Goal: Communication & Community: Share content

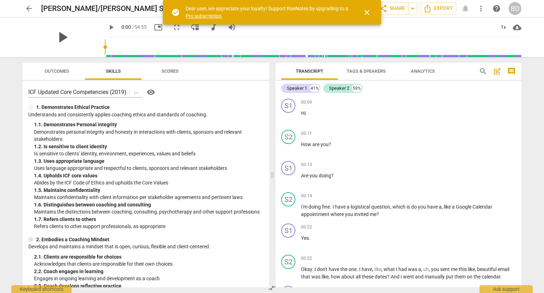
click at [60, 35] on span "play_arrow" at bounding box center [62, 37] width 18 height 18
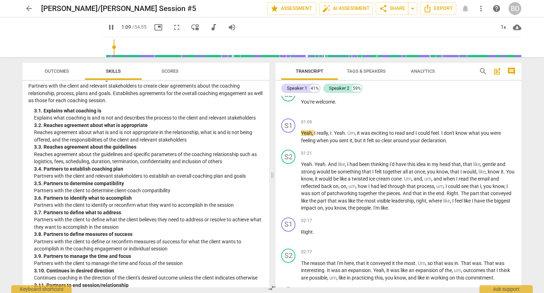
scroll to position [300, 0]
click at [53, 38] on span "pause" at bounding box center [62, 37] width 18 height 18
type input "96"
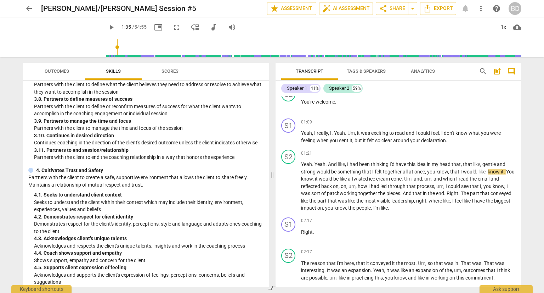
scroll to position [437, 0]
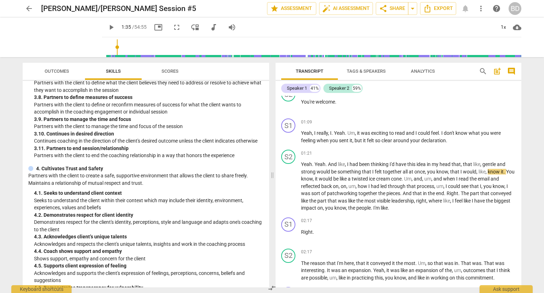
click at [358, 71] on span "Tags & Speakers" at bounding box center [366, 70] width 39 height 5
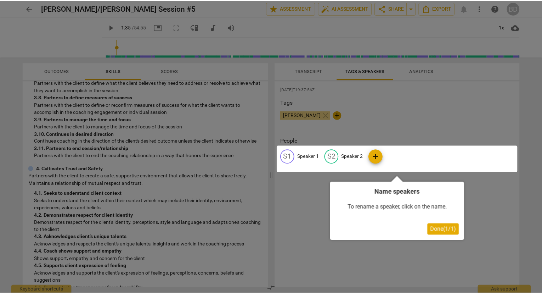
scroll to position [0, 0]
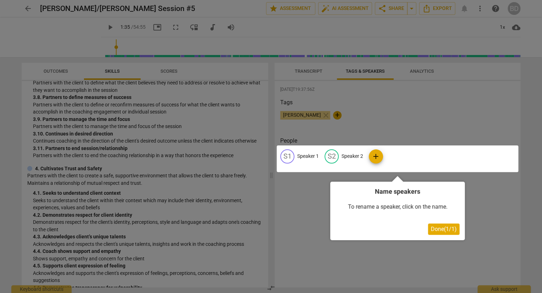
click at [306, 75] on div at bounding box center [271, 146] width 542 height 293
click at [399, 132] on div at bounding box center [271, 146] width 542 height 293
click at [452, 232] on button "Done ( 1 / 1 )" at bounding box center [444, 228] width 32 height 11
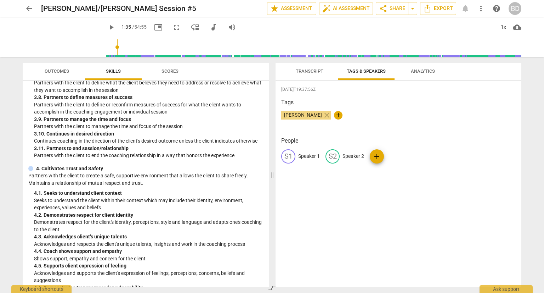
click at [315, 68] on span "Transcript" at bounding box center [310, 70] width 28 height 5
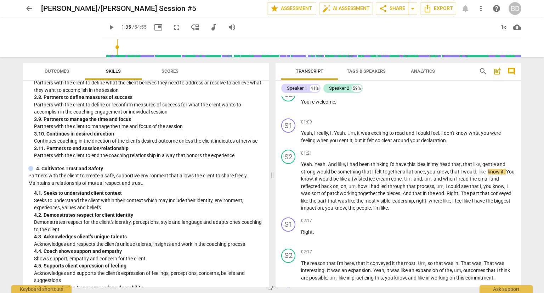
click at [358, 71] on span "Tags & Speakers" at bounding box center [366, 70] width 39 height 5
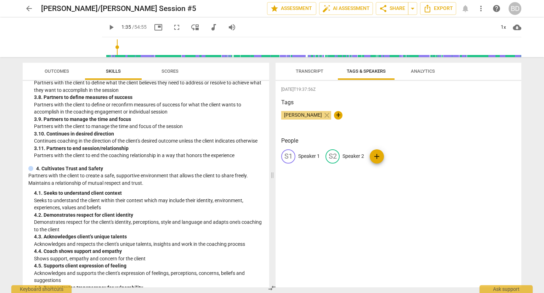
click at [346, 158] on p "Speaker 2" at bounding box center [354, 155] width 22 height 7
type input "Client"
click at [314, 153] on p "Speaker 1" at bounding box center [309, 155] width 22 height 7
type input "[PERSON_NAME] (Coach)"
click at [459, 124] on div "[PERSON_NAME] close +" at bounding box center [398, 118] width 235 height 14
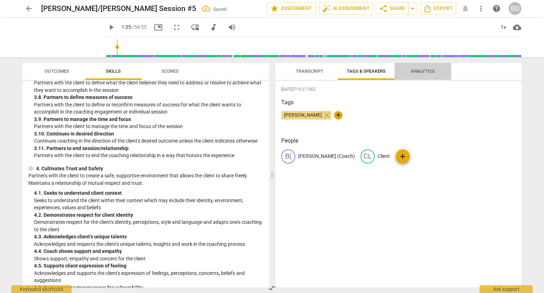
click at [421, 70] on span "Analytics" at bounding box center [423, 70] width 24 height 5
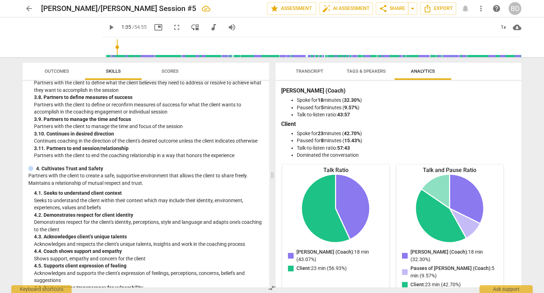
drag, startPoint x: 506, startPoint y: 98, endPoint x: 482, endPoint y: 107, distance: 25.6
click at [505, 101] on li "Spoke for 18 minutes ( 32.30% )" at bounding box center [406, 99] width 218 height 7
click at [373, 68] on span "Tags & Speakers" at bounding box center [366, 70] width 39 height 5
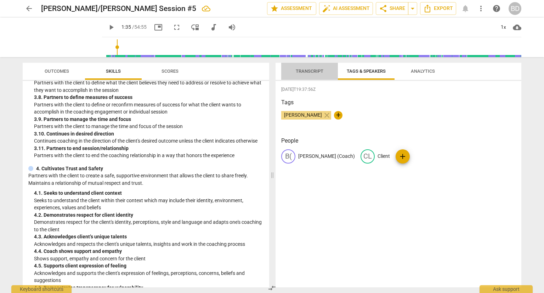
click at [306, 72] on span "Transcript" at bounding box center [310, 70] width 28 height 5
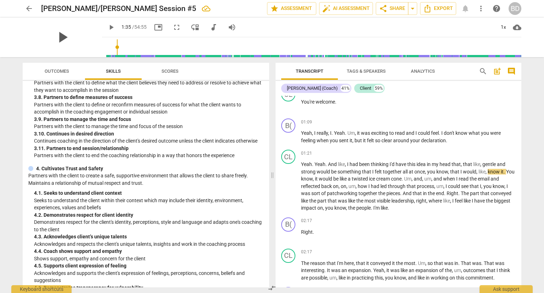
click at [63, 43] on span "play_arrow" at bounding box center [62, 37] width 18 height 18
click at [475, 150] on div "+" at bounding box center [477, 153] width 7 height 7
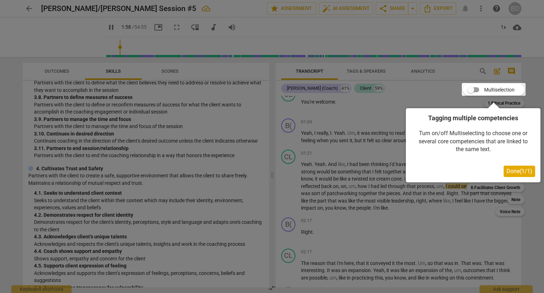
click at [478, 88] on div at bounding box center [494, 89] width 64 height 13
click at [476, 90] on div at bounding box center [494, 89] width 64 height 13
click at [516, 169] on span "Done ( 1 / 1 )" at bounding box center [520, 171] width 26 height 7
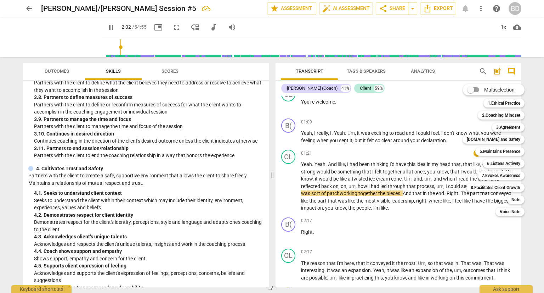
type input "122"
click at [478, 91] on input "Multiselection" at bounding box center [471, 89] width 17 height 17
checkbox input "true"
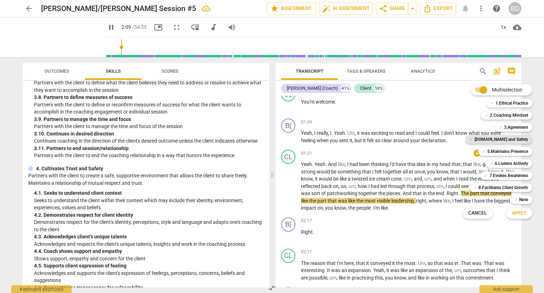
click at [510, 141] on b "[DOMAIN_NAME] and Safety" at bounding box center [502, 139] width 54 height 9
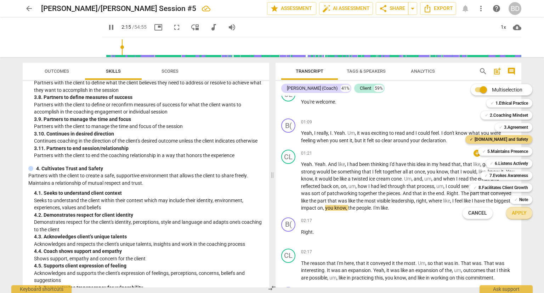
click at [522, 215] on span "Apply" at bounding box center [519, 212] width 15 height 7
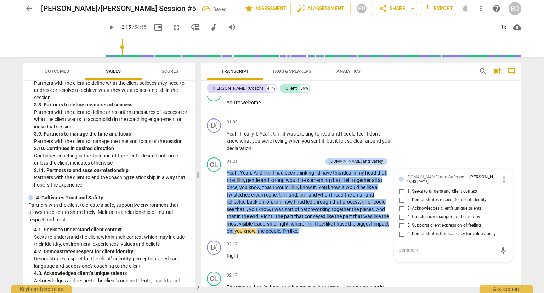
scroll to position [394, 0]
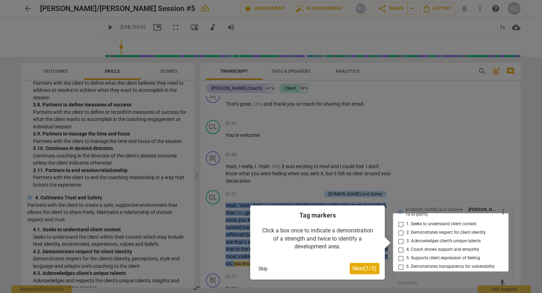
click at [363, 267] on span "Next ( 1 / 3 )" at bounding box center [365, 268] width 24 height 7
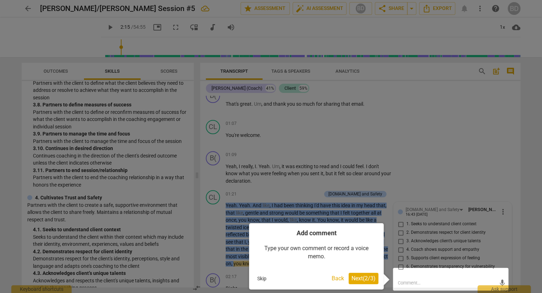
click at [364, 280] on span "Next ( 2 / 3 )" at bounding box center [364, 278] width 24 height 7
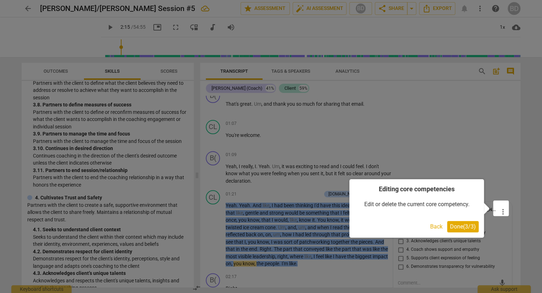
click at [457, 226] on span "Done ( 3 / 3 )" at bounding box center [463, 226] width 26 height 7
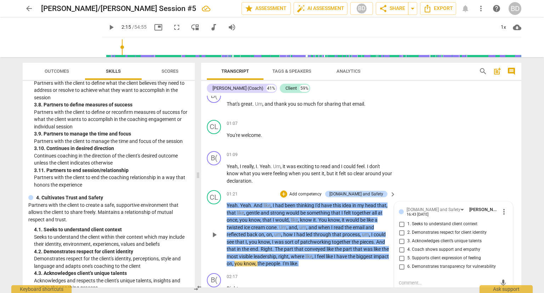
click at [418, 280] on textarea at bounding box center [448, 282] width 98 height 7
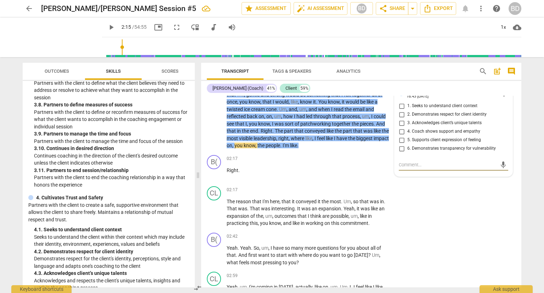
scroll to position [499, 0]
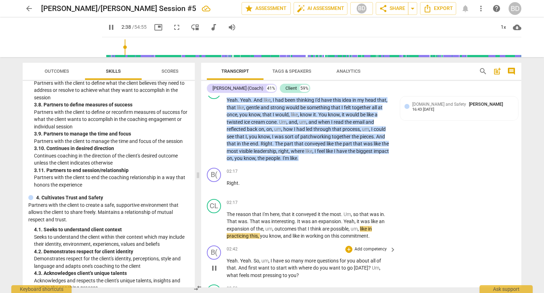
click at [379, 246] on p "Add competency" at bounding box center [371, 249] width 34 height 6
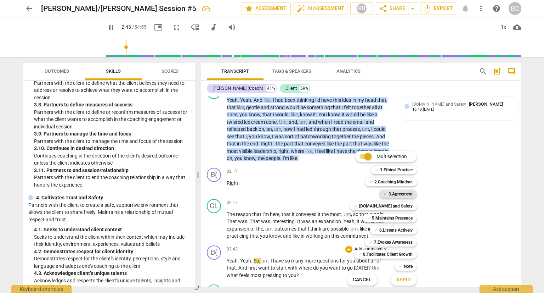
click at [399, 193] on b "3.Agreement" at bounding box center [401, 194] width 24 height 9
click at [404, 279] on span "Apply" at bounding box center [404, 279] width 15 height 7
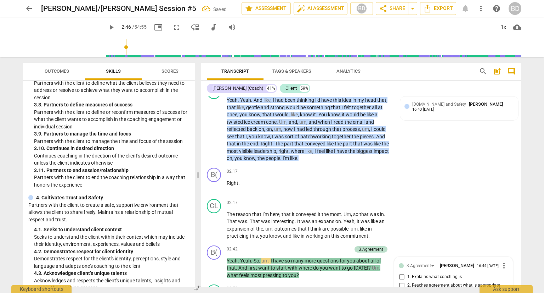
scroll to position [685, 0]
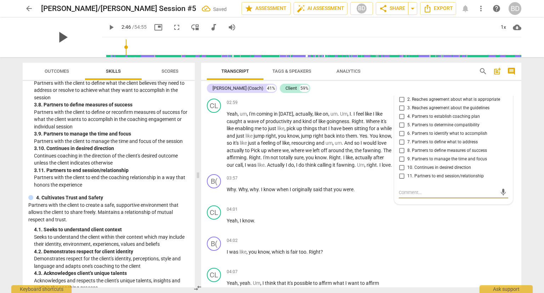
click at [53, 36] on span "play_arrow" at bounding box center [62, 37] width 18 height 18
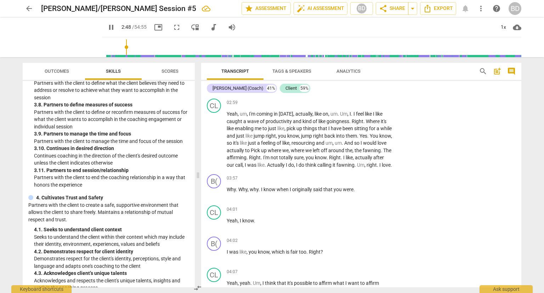
click at [534, 144] on div "arrow_back [PERSON_NAME]/[PERSON_NAME] Session #5 edit star Assessment auto_fix…" at bounding box center [272, 146] width 544 height 293
click at [427, 167] on div "CL play_arrow pause 02:59 + Add competency keyboard_arrow_right Yeah , um , I'm…" at bounding box center [361, 133] width 320 height 75
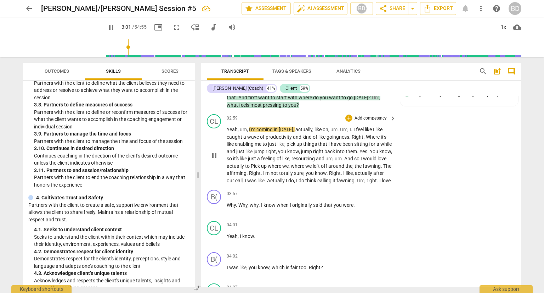
scroll to position [671, 0]
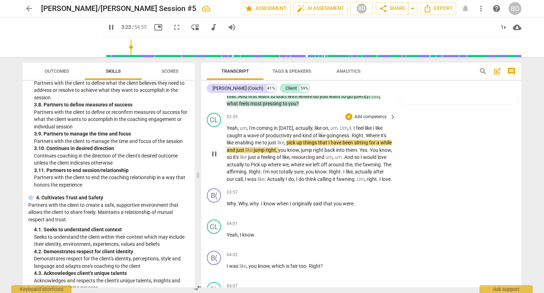
click at [315, 125] on span "like" at bounding box center [319, 128] width 8 height 6
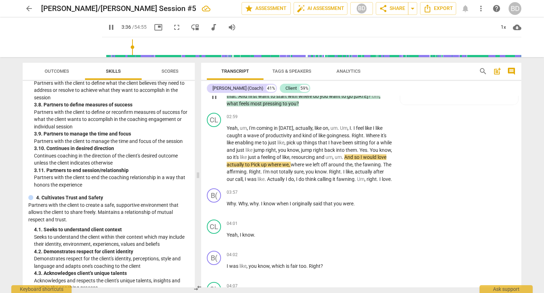
click at [289, 101] on span "you" at bounding box center [293, 104] width 8 height 6
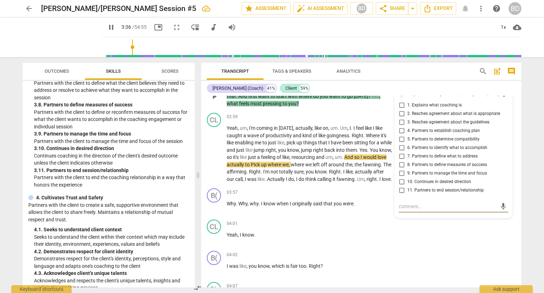
type input "217"
click at [403, 207] on textarea at bounding box center [448, 206] width 98 height 7
type textarea "W"
type textarea "WH"
type textarea "WHi"
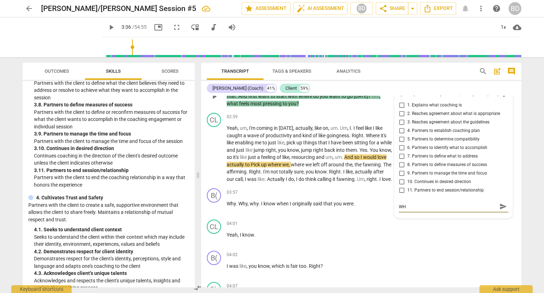
type textarea "WHi"
type textarea "WHil"
type textarea "WHile"
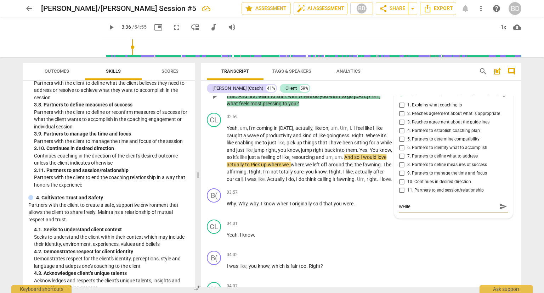
type textarea "WHile"
type textarea "WHil"
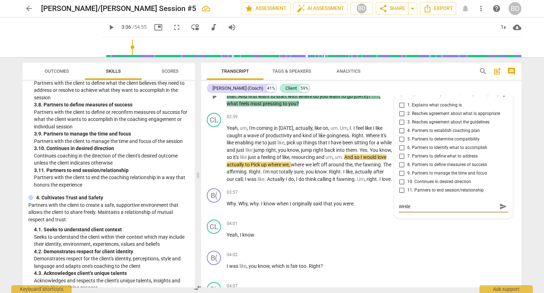
type textarea "WHil"
type textarea "WHi"
type textarea "WH"
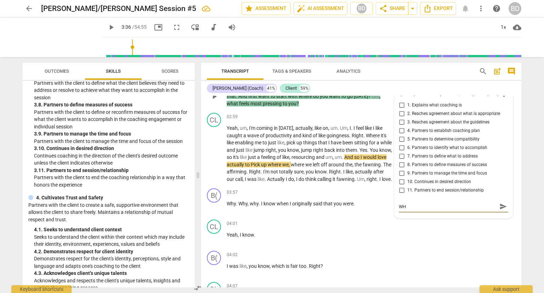
type textarea "W"
type textarea "Wh"
type textarea "Whi"
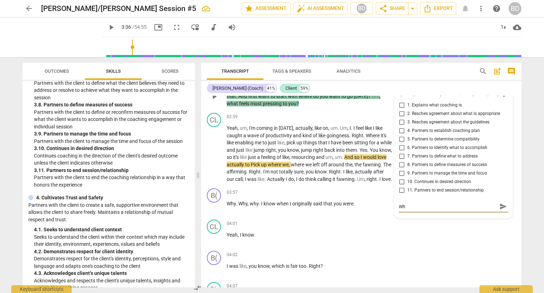
type textarea "Whi"
type textarea "Whil"
type textarea "While"
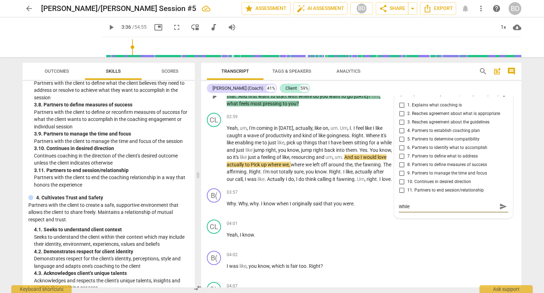
type textarea "While"
type textarea "While I"
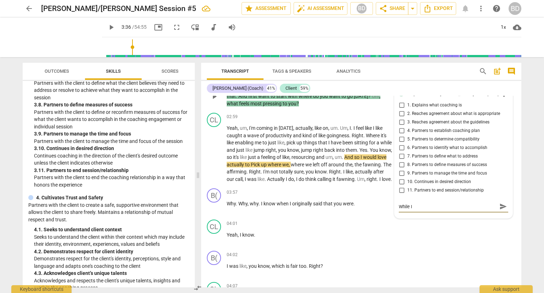
type textarea "While I"
type textarea "While I w"
type textarea "While I wo"
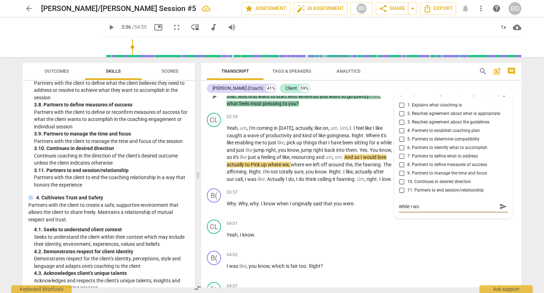
type textarea "While I wou"
type textarea "While I woul"
type textarea "While I would"
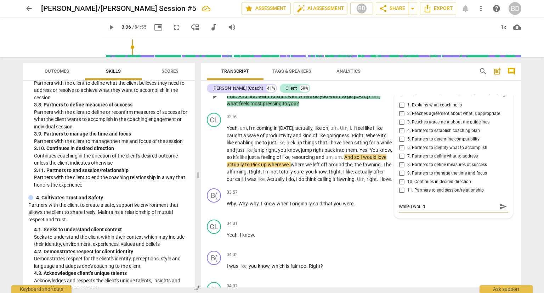
type textarea "While I would"
type textarea "While I would w"
type textarea "While I would wa"
type textarea "While I would wan"
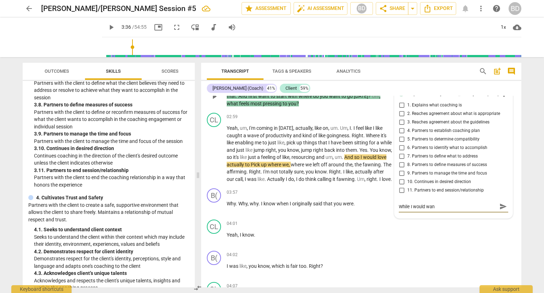
type textarea "While I would want"
type textarea "While I would want t"
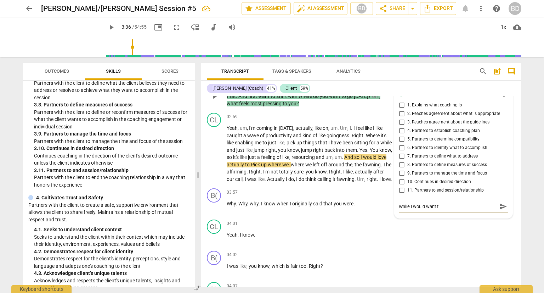
type textarea "While I would want th"
type textarea "While I would want thi"
type textarea "While I would want this"
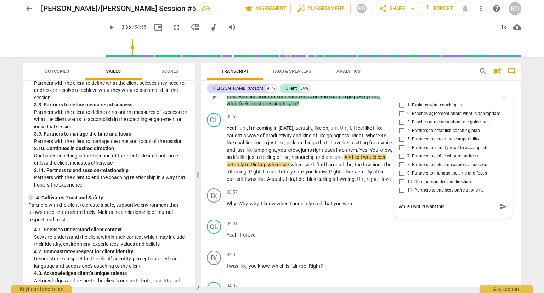
type textarea "While I would want this t"
type textarea "While I would want this tr"
type textarea "While I would want this tra"
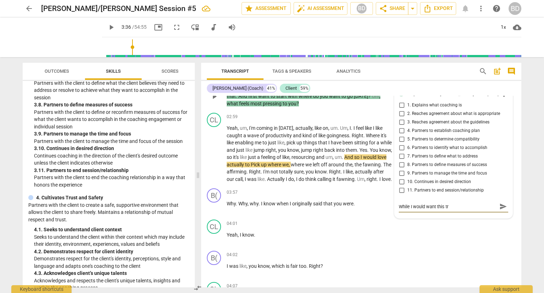
type textarea "While I would want this tra"
type textarea "While I would want this [PERSON_NAME]"
type textarea "While I would want this trans"
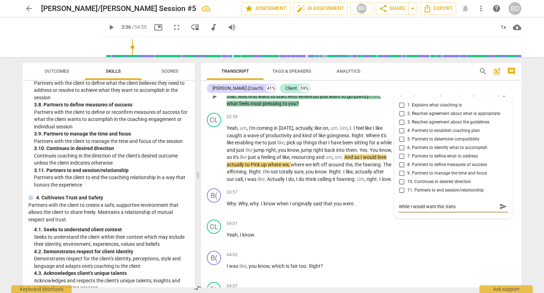
type textarea "While I would want this transi"
type textarea "While I would want this transit"
type textarea "While I would want this transiti"
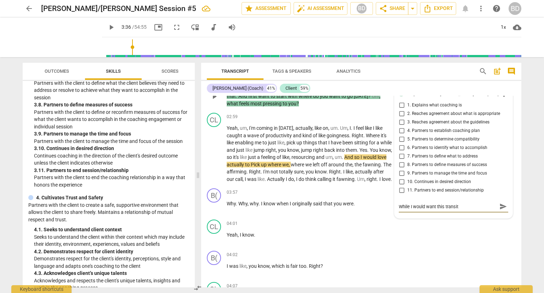
type textarea "While I would want this transiti"
type textarea "While I would want this transitio"
type textarea "While I would want this transition"
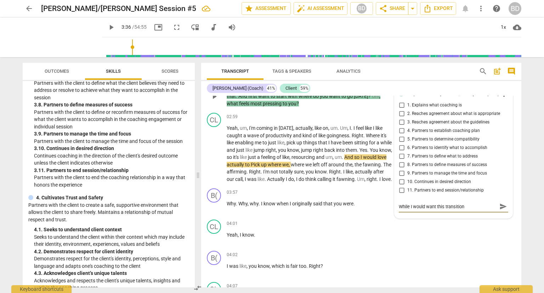
type textarea "While I would want this transition"
type textarea "While I would want this transition t"
type textarea "While I would want this transition to"
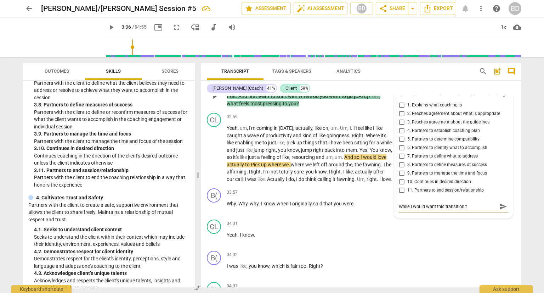
type textarea "While I would want this transition to"
type textarea "While I would want this transition to b"
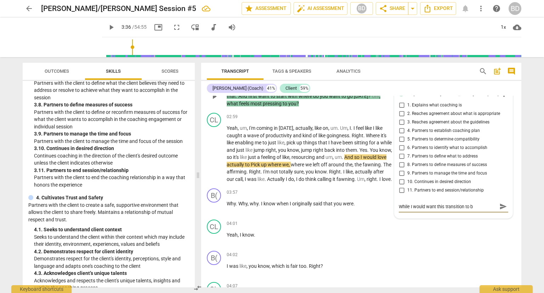
type textarea "While I would want this transition to be"
type textarea "While I would want this transition to be m"
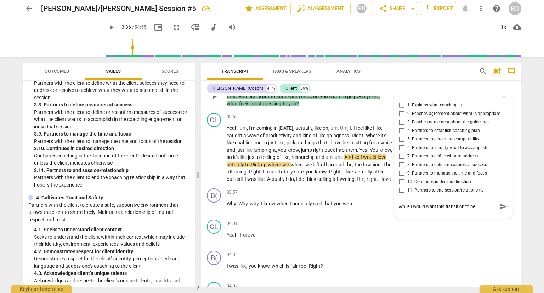
type textarea "While I would want this transition to be m"
type textarea "While I would want this transition to be mo"
type textarea "While I would want this transition to be mor"
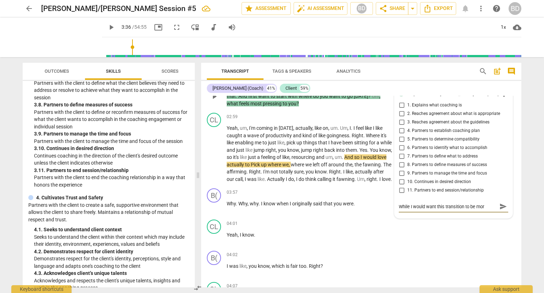
type textarea "While I would want this transition to be more"
type textarea "While I would want this transition to be more s"
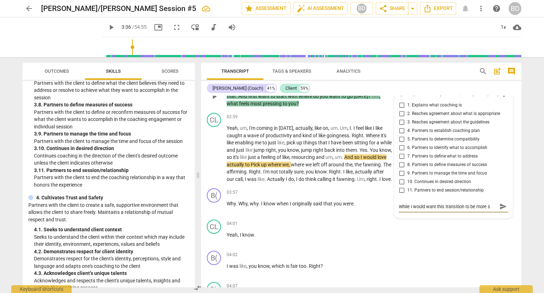
type textarea "While I would want this transition to be more so"
type textarea "While I would want this transition to be more s"
type textarea "While I would want this transition to be more sm"
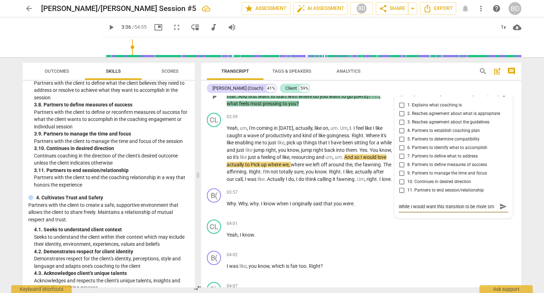
type textarea "While I would want this transition to be more smo"
type textarea "While I would want this transition to be more smoo"
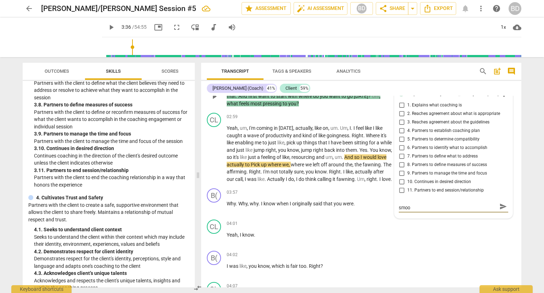
type textarea "While I would want this transition to be more [PERSON_NAME]"
type textarea "While I would want this transition to be more smooth"
type textarea "While I would want this transition to be more smoothe"
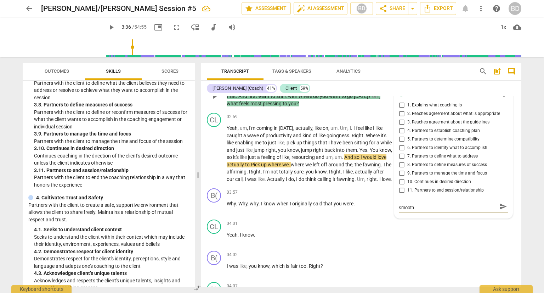
type textarea "While I would want this transition to be more smoothe"
type textarea "While I would want this transition to be more smoothe,"
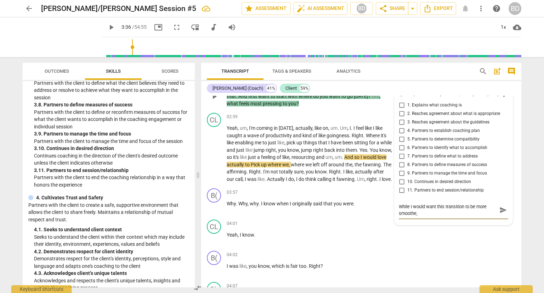
type textarea "While I would want this transition to be more smoothe,"
type textarea "While I would want this transition to be more smoothe"
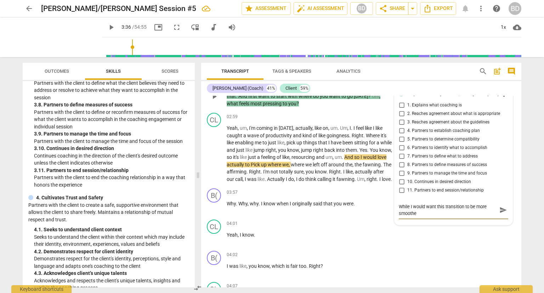
scroll to position [6, 0]
type textarea "While I would want this transition to be more smooth"
type textarea "While I would want this transition to be more smooth,"
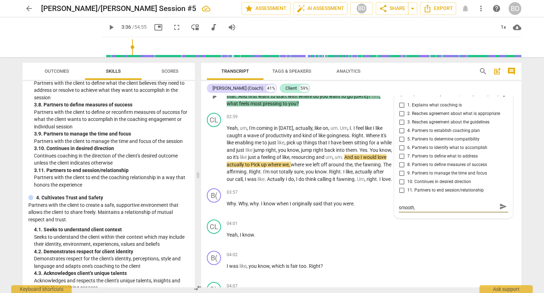
type textarea "While I would want this transition to be more smooth,"
type textarea "While I would want this transition to be more smooth, I"
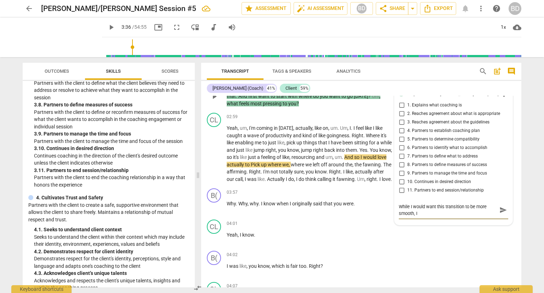
type textarea "While I would want this transition to be more smooth, I a"
type textarea "While I would want this transition to be more smooth, I am"
type textarea "While I would want this transition to be more smooth, I am g"
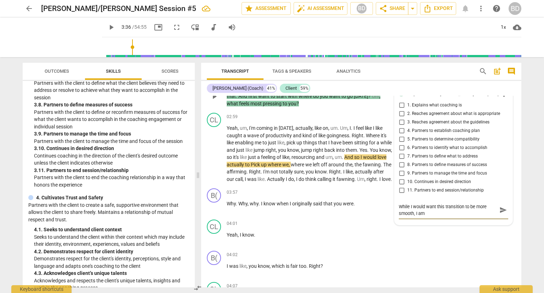
type textarea "While I would want this transition to be more smooth, I am g"
type textarea "While I would want this transition to be more smooth, I am gl"
type textarea "While I would want this transition to be more smooth, I am gla"
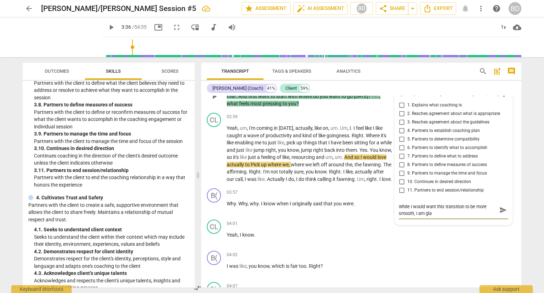
type textarea "While I would want this transition to be more smooth, I am glad"
type textarea "While I would want this transition to be more smooth, I am glad I"
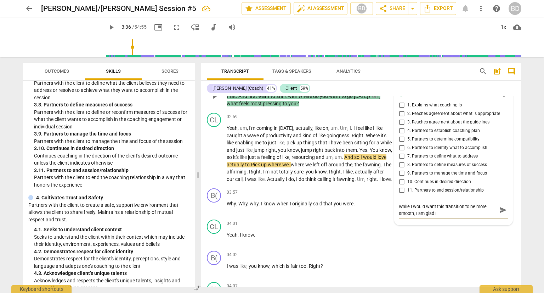
type textarea "While I would want this transition to be more smooth, I am glad I"
type textarea "While I would want this transition to be more smooth, I am glad I t"
type textarea "While I would want this transition to be more smooth, I am glad I tr"
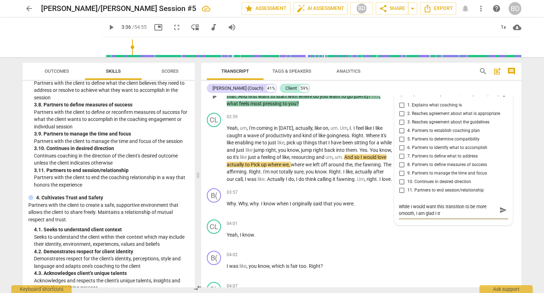
type textarea "While I would want this transition to be more smooth, I am glad I tra"
type textarea "While I would want this transition to be more smooth, I am glad I [PERSON_NAME]"
type textarea "While I would want this transition to be more smooth, I am glad I trans"
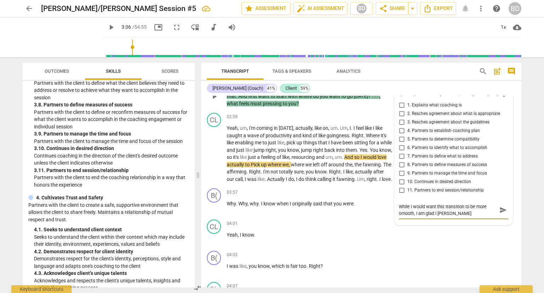
type textarea "While I would want this transition to be more smooth, I am glad I trans"
type textarea "While I would want this transition to be more smooth, I am glad I transi"
type textarea "While I would want this transition to be more smooth, I am glad I transit"
type textarea "While I would want this transition to be more smooth, I am glad I transiti"
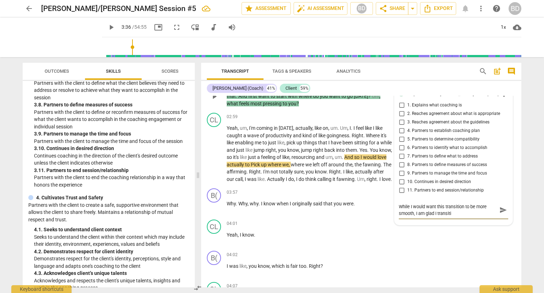
type textarea "While I would want this transition to be more smooth, I am glad I transitio"
type textarea "While I would want this transition to be more smooth, I am glad I transition"
type textarea "While I would want this transition to be more smooth, I am glad I transitione"
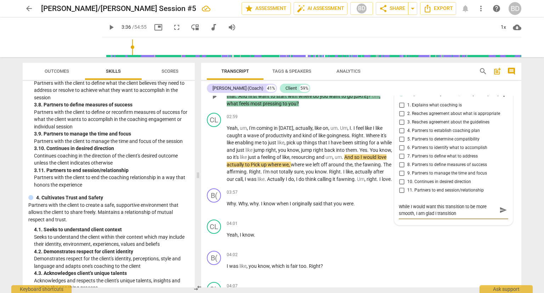
type textarea "While I would want this transition to be more smooth, I am glad I transitione"
type textarea "While I would want this transition to be more smooth, I am glad I transitioned"
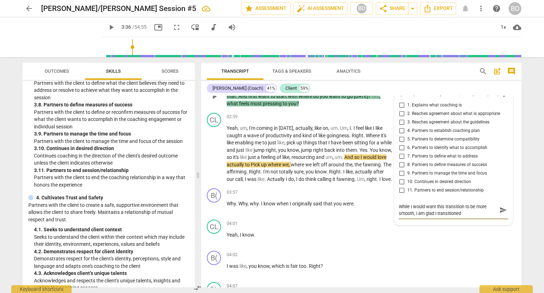
type textarea "While I would want this transition to be more smooth, I am glad I transitioned t"
type textarea "While I would want this transition to be more smooth, I am glad I transitioned …"
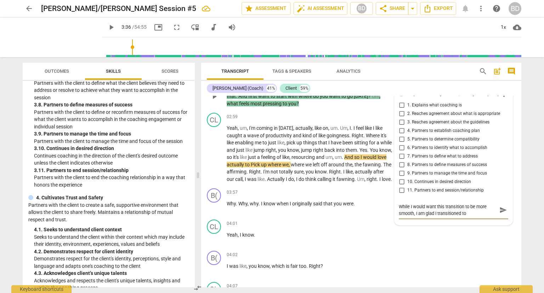
type textarea "While I would want this transition to be more smooth, I am glad I transitioned …"
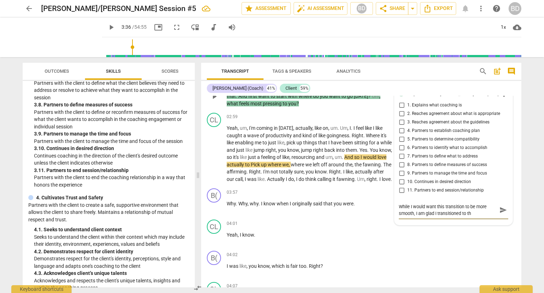
type textarea "While I would want this transition to be more smooth, I am glad I transitioned …"
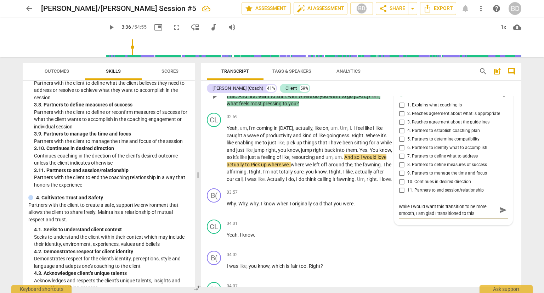
type textarea "While I would want this transition to be more smooth, I am glad I transitioned …"
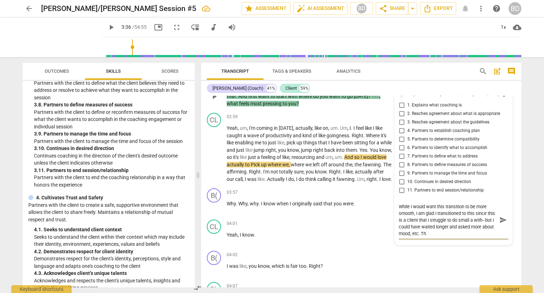
scroll to position [6, 0]
click at [500, 217] on span "send" at bounding box center [504, 217] width 8 height 8
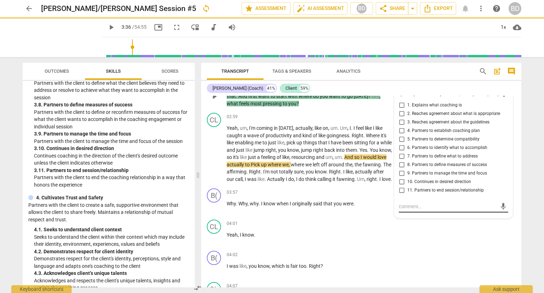
scroll to position [0, 0]
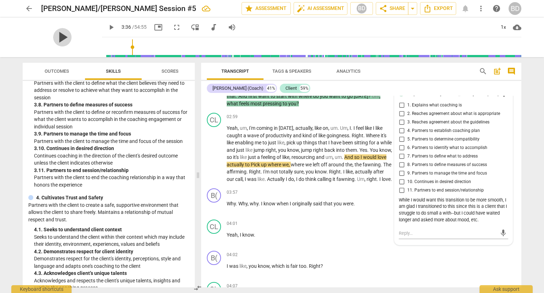
click at [60, 38] on span "play_arrow" at bounding box center [62, 37] width 18 height 18
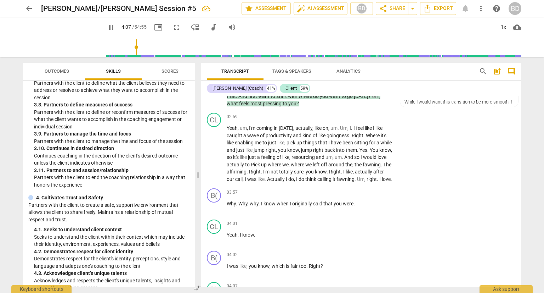
scroll to position [872, 0]
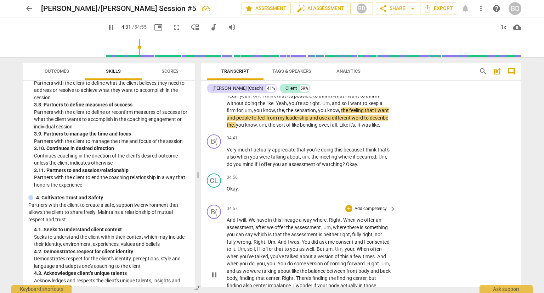
click at [370, 223] on span "offer" at bounding box center [370, 220] width 12 height 6
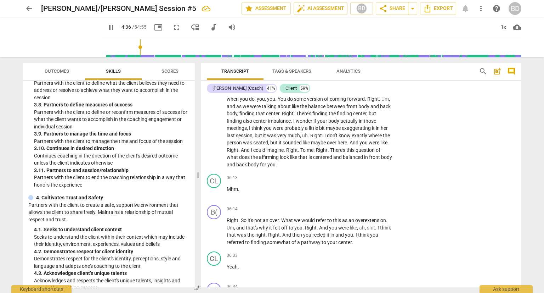
scroll to position [1011, 0]
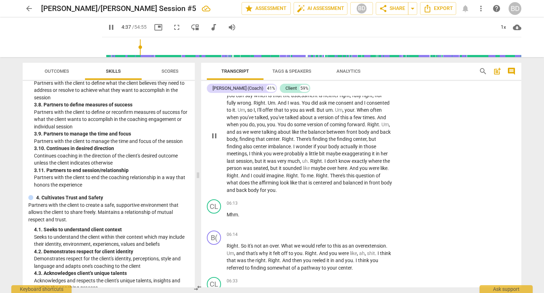
click at [351, 182] on span "balanced" at bounding box center [353, 183] width 21 height 6
click at [500, 70] on span "post_add" at bounding box center [497, 71] width 9 height 9
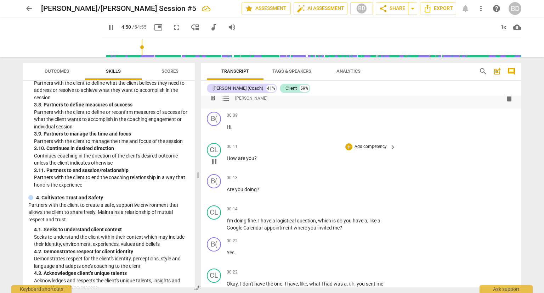
scroll to position [961, 0]
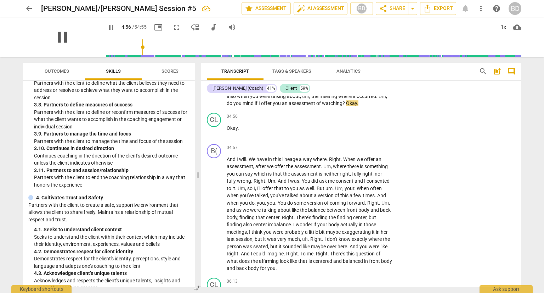
click at [58, 40] on span "pause" at bounding box center [62, 37] width 18 height 18
click at [276, 271] on span "you" at bounding box center [272, 268] width 8 height 6
click at [500, 73] on span "post_add" at bounding box center [497, 71] width 9 height 9
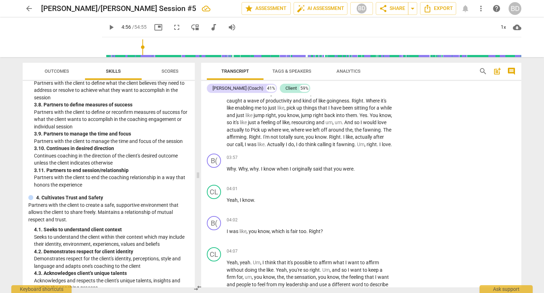
scroll to position [773, 0]
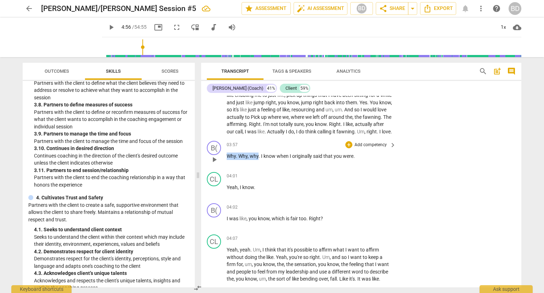
drag, startPoint x: 258, startPoint y: 161, endPoint x: 222, endPoint y: 161, distance: 36.5
click at [222, 161] on div "B( play_arrow pause 03:57 + Add competency keyboard_arrow_right Why . Why , why…" at bounding box center [361, 153] width 320 height 31
click at [264, 153] on div "+" at bounding box center [264, 150] width 7 height 7
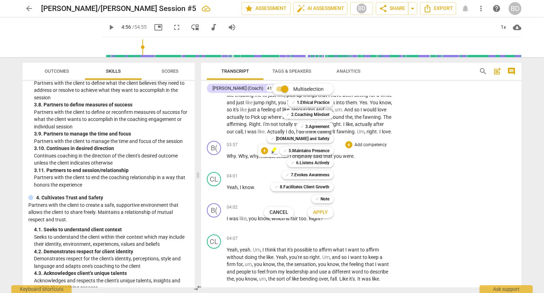
click at [250, 172] on div at bounding box center [272, 146] width 544 height 293
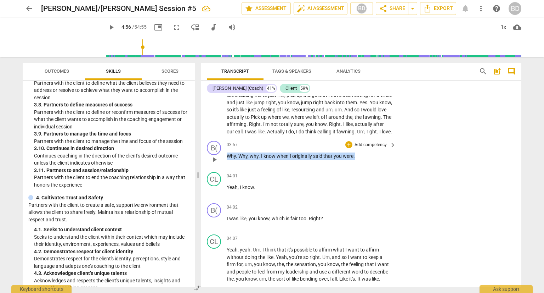
drag, startPoint x: 362, startPoint y: 160, endPoint x: 221, endPoint y: 161, distance: 141.1
click at [221, 161] on div "B( play_arrow pause 03:57 + Add competency keyboard_arrow_right Why . Why , why…" at bounding box center [361, 153] width 320 height 31
click at [370, 150] on icon "button" at bounding box center [371, 149] width 4 height 5
click at [325, 160] on p "Why . Why , why . I know when I originally said that you were ." at bounding box center [310, 155] width 166 height 7
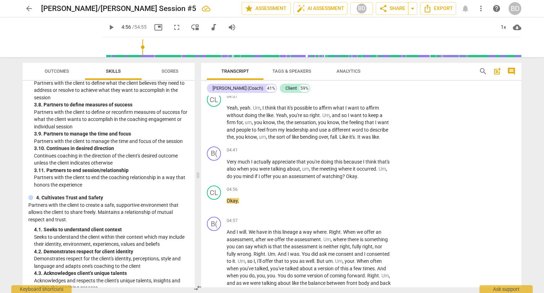
scroll to position [940, 0]
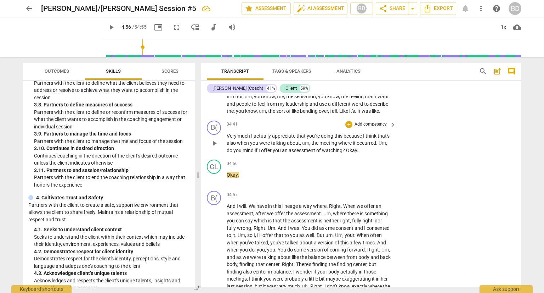
click at [329, 146] on span "meeting" at bounding box center [329, 143] width 19 height 6
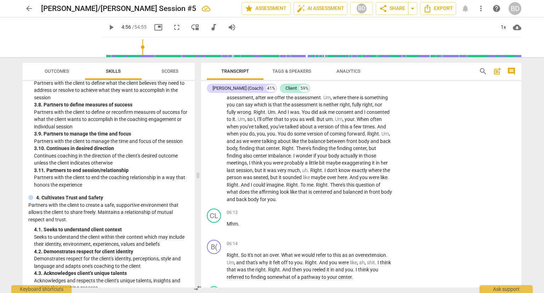
scroll to position [1030, 0]
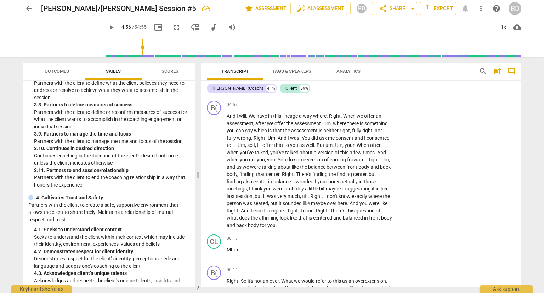
click at [520, 123] on div "format_bold format_list_bulleted [PERSON_NAME] delete Summary: format_bold form…" at bounding box center [361, 191] width 320 height 191
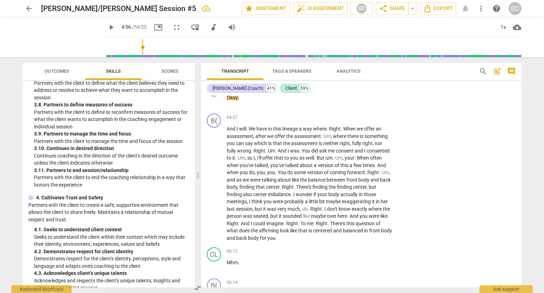
scroll to position [889, 0]
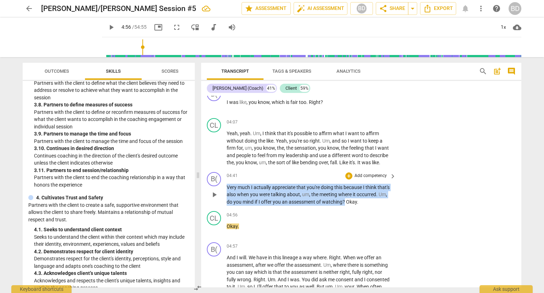
drag, startPoint x: 345, startPoint y: 204, endPoint x: 225, endPoint y: 192, distance: 120.4
click at [225, 192] on div "B( play_arrow pause 04:41 + Add competency keyboard_arrow_right Very much I act…" at bounding box center [361, 188] width 320 height 39
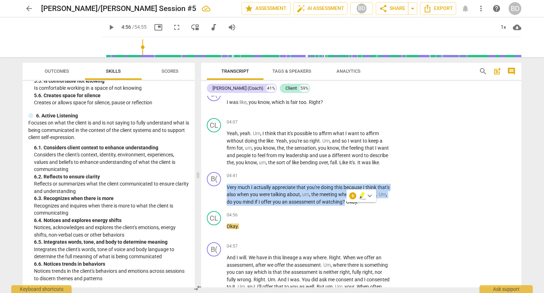
scroll to position [905, 0]
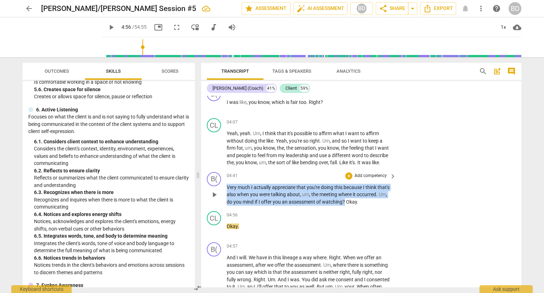
click at [370, 176] on p "Add competency" at bounding box center [371, 176] width 34 height 6
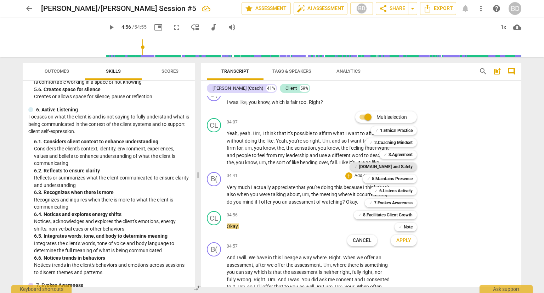
click at [405, 168] on b "[DOMAIN_NAME] and Safety" at bounding box center [386, 166] width 54 height 9
click at [406, 226] on b "Note" at bounding box center [408, 227] width 9 height 9
click at [406, 243] on span "Apply" at bounding box center [404, 240] width 15 height 7
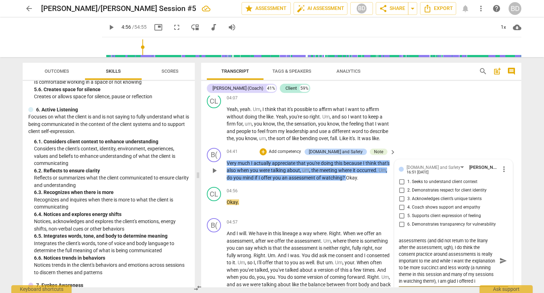
scroll to position [7, 0]
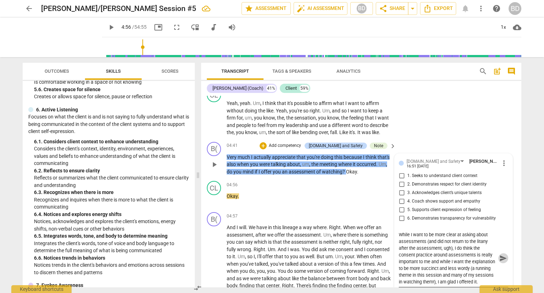
click at [500, 259] on span "send" at bounding box center [504, 258] width 8 height 8
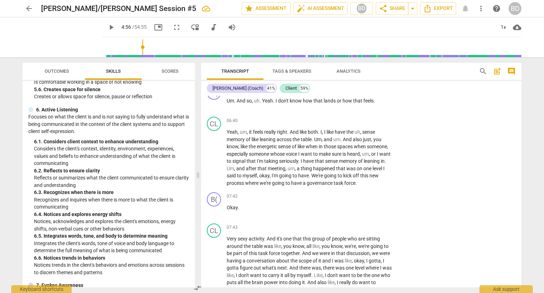
scroll to position [1301, 0]
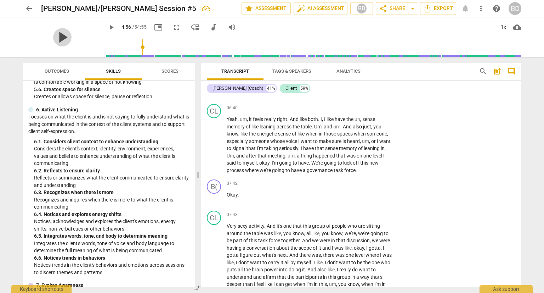
click at [55, 39] on span "play_arrow" at bounding box center [62, 37] width 18 height 18
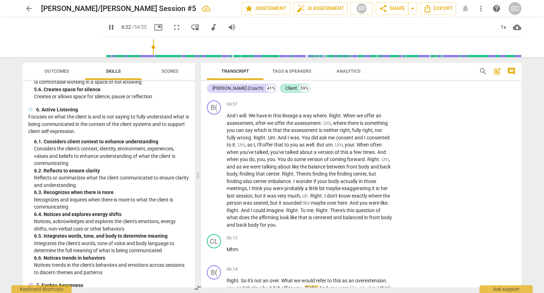
scroll to position [1056, 0]
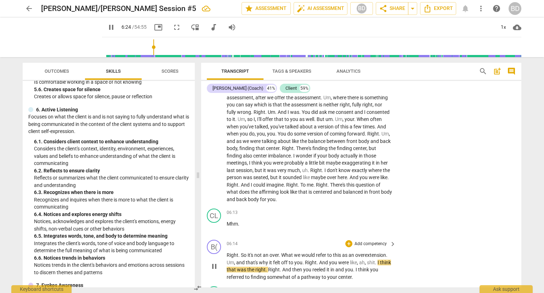
click at [435, 260] on div "B( play_arrow pause 06:14 + Add competency keyboard_arrow_right Right . So it's…" at bounding box center [361, 260] width 320 height 46
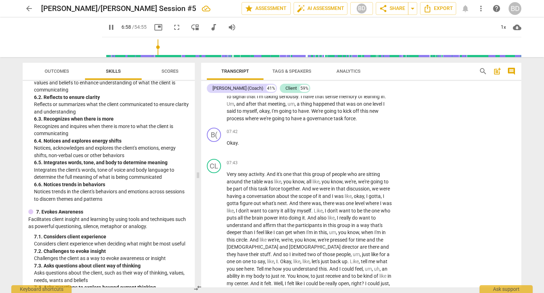
scroll to position [1211, 0]
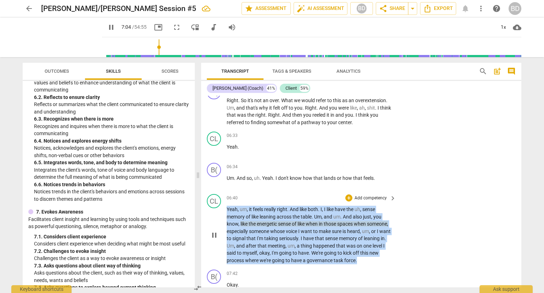
drag, startPoint x: 226, startPoint y: 210, endPoint x: 383, endPoint y: 261, distance: 164.2
click at [383, 261] on p "Yeah , um , it feels really right . And like both . I , I like have the uh , se…" at bounding box center [310, 235] width 166 height 58
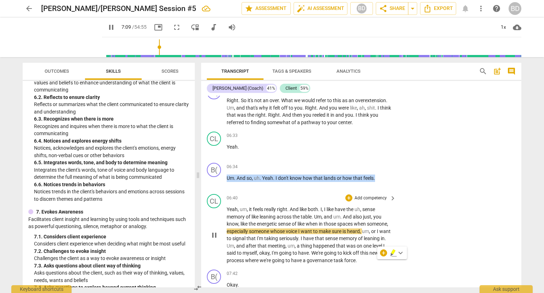
drag, startPoint x: 228, startPoint y: 180, endPoint x: 419, endPoint y: 205, distance: 192.4
click at [419, 205] on div "format_bold format_list_bulleted [PERSON_NAME] delete Summary: format_bold form…" at bounding box center [361, 191] width 320 height 191
click at [382, 173] on div "+" at bounding box center [381, 171] width 7 height 7
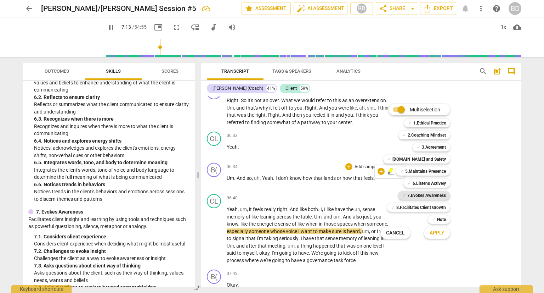
click at [423, 196] on b "7.Evokes Awareness" at bounding box center [427, 195] width 39 height 9
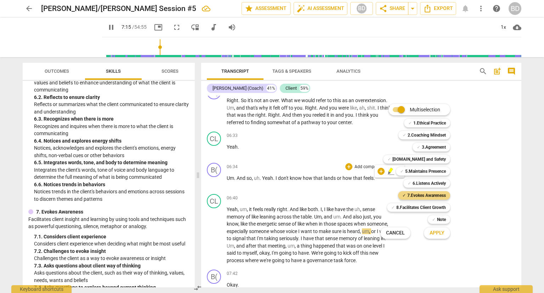
click at [436, 232] on span "Apply" at bounding box center [437, 232] width 15 height 7
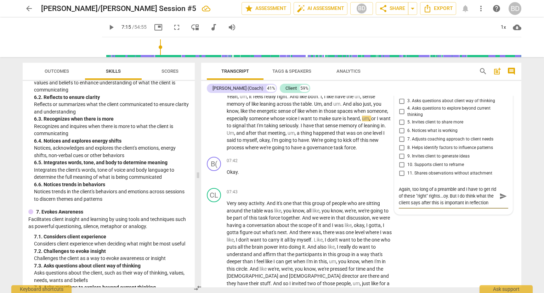
scroll to position [6, 0]
click at [401, 123] on input "5. Invites client to share more" at bounding box center [401, 122] width 11 height 9
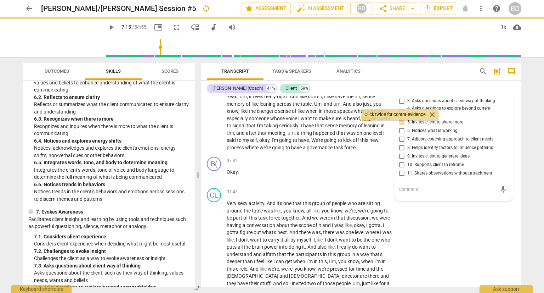
scroll to position [0, 0]
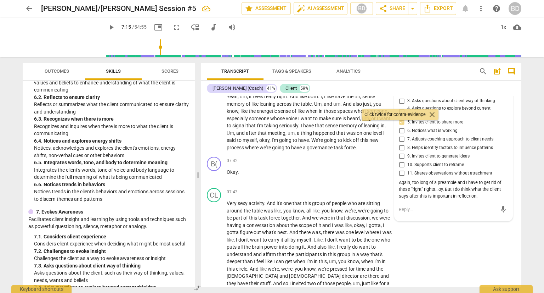
click at [400, 125] on input "5. Invites client to share more" at bounding box center [401, 122] width 11 height 9
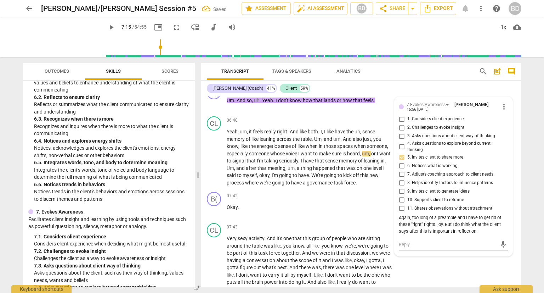
scroll to position [1301, 0]
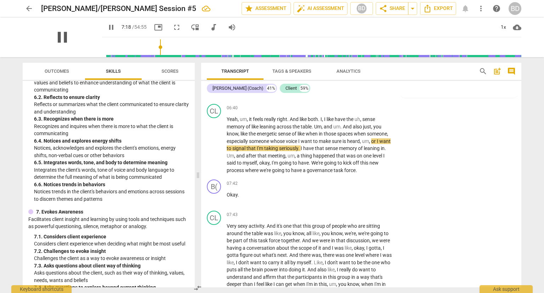
click at [53, 35] on span "pause" at bounding box center [62, 37] width 18 height 18
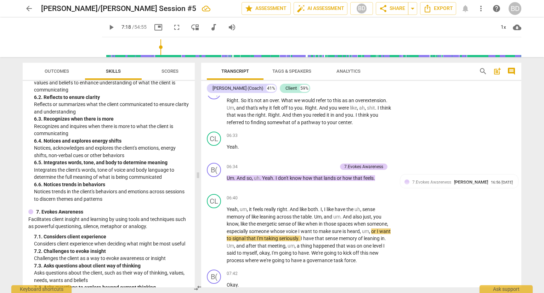
scroll to position [1224, 0]
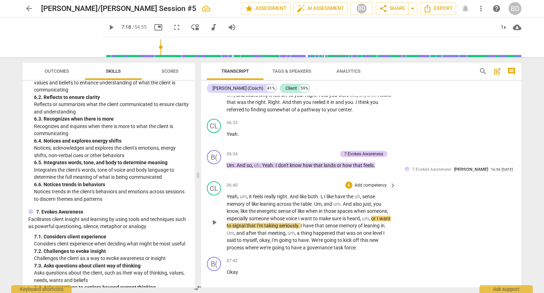
click at [233, 228] on span "to" at bounding box center [230, 226] width 6 height 6
click at [107, 26] on span "play_arrow" at bounding box center [111, 27] width 9 height 9
click at [270, 243] on span "okay" at bounding box center [264, 240] width 10 height 6
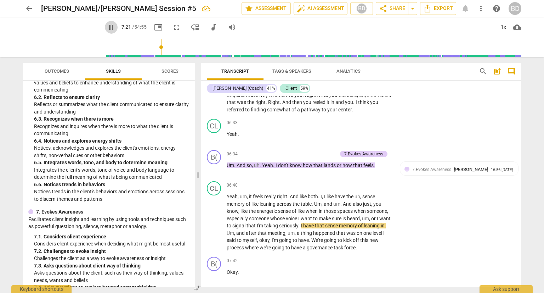
click at [107, 23] on span "pause" at bounding box center [111, 27] width 9 height 9
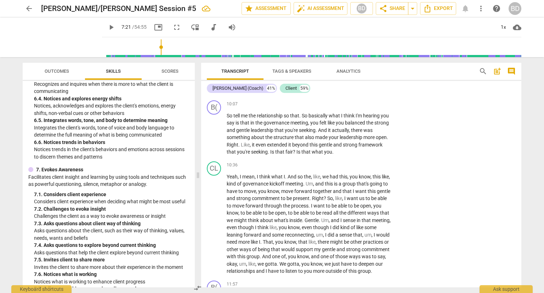
scroll to position [1597, 0]
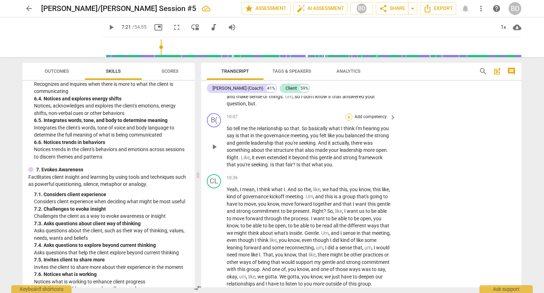
click at [348, 118] on div "+" at bounding box center [349, 116] width 7 height 7
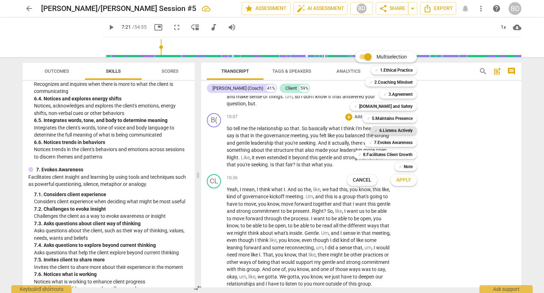
click at [395, 133] on b "6.Listens Actively" at bounding box center [396, 130] width 33 height 9
click at [399, 178] on span "Apply" at bounding box center [404, 180] width 15 height 7
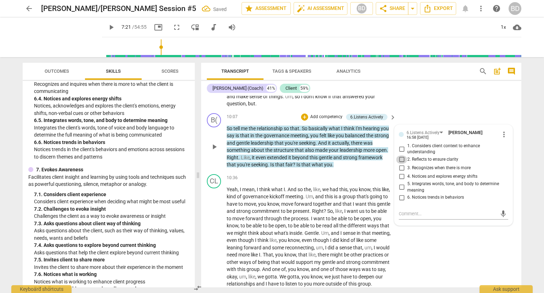
click at [400, 160] on input "2. Reflects to ensure clarity" at bounding box center [401, 159] width 11 height 9
click at [397, 168] on input "3. Recognizes when there is more" at bounding box center [401, 168] width 11 height 9
click at [431, 252] on div "CL play_arrow pause 10:36 + Add competency keyboard_arrow_right Yeah , I mean ,…" at bounding box center [361, 230] width 320 height 119
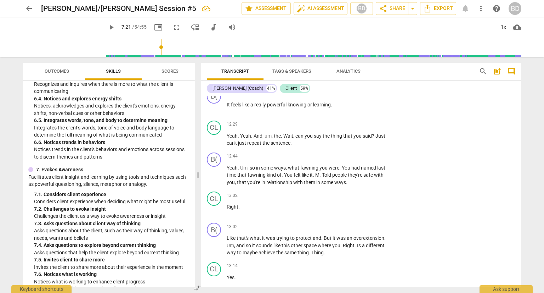
scroll to position [1868, 0]
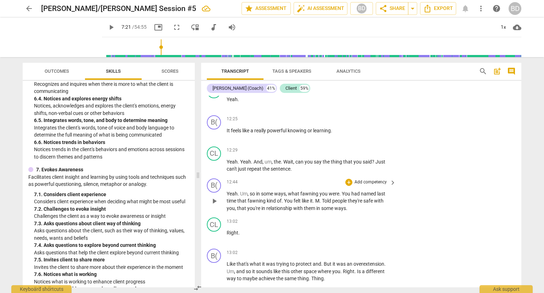
click at [335, 203] on span "people" at bounding box center [340, 201] width 16 height 6
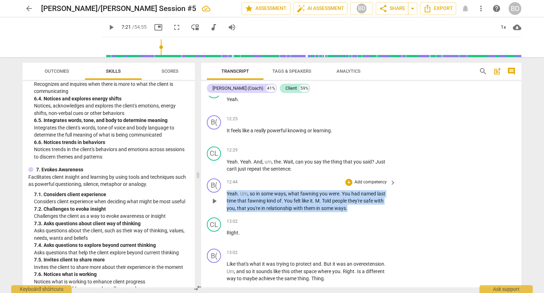
click at [335, 203] on span "people" at bounding box center [340, 201] width 16 height 6
click at [374, 207] on span "keyboard_arrow_down" at bounding box center [371, 207] width 9 height 9
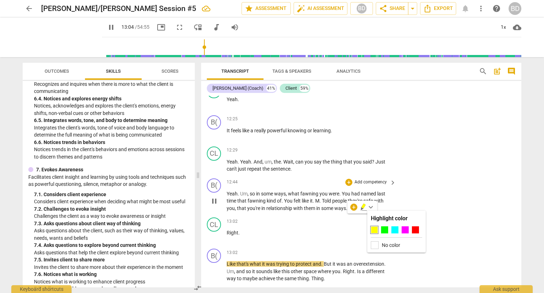
click at [420, 190] on div "B( play_arrow pause 12:44 + Add competency keyboard_arrow_right Yeah . Um , so …" at bounding box center [361, 194] width 320 height 39
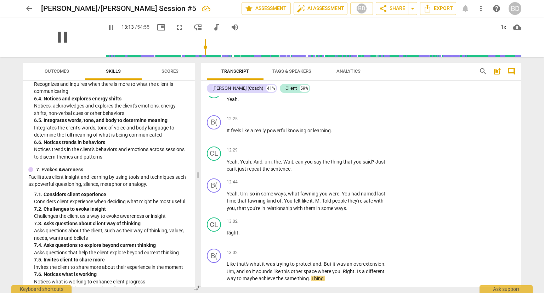
click at [58, 38] on span "pause" at bounding box center [62, 37] width 18 height 18
click at [55, 41] on span "play_arrow" at bounding box center [62, 37] width 18 height 18
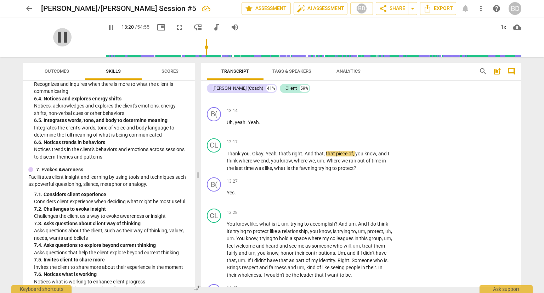
click at [59, 40] on span "pause" at bounding box center [62, 37] width 18 height 18
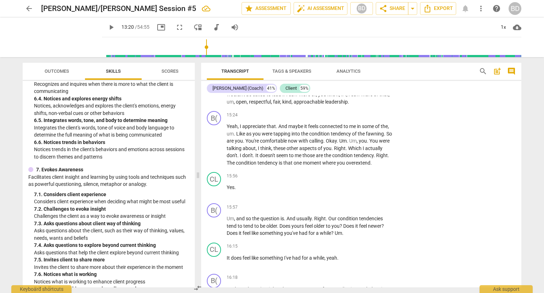
scroll to position [2331, 0]
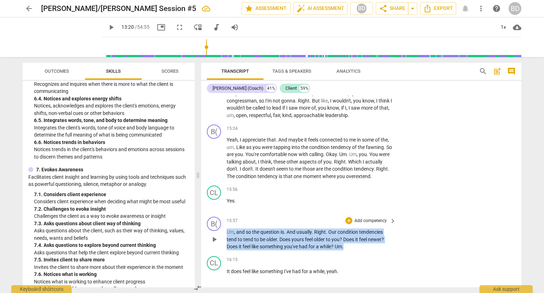
drag, startPoint x: 347, startPoint y: 269, endPoint x: 220, endPoint y: 255, distance: 127.7
click at [220, 253] on div "B( play_arrow pause 15:57 + Add competency keyboard_arrow_right Um , and so the…" at bounding box center [361, 233] width 320 height 39
click at [349, 224] on div "+" at bounding box center [349, 220] width 7 height 7
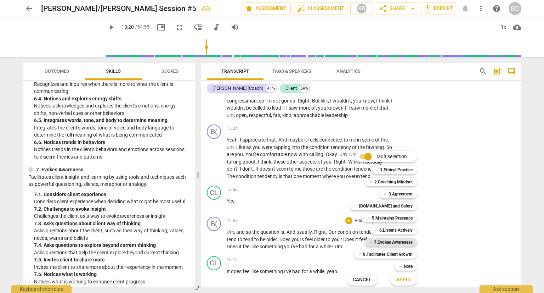
click at [402, 242] on b "7.Evokes Awareness" at bounding box center [393, 242] width 39 height 9
click at [402, 280] on span "Apply" at bounding box center [404, 279] width 15 height 7
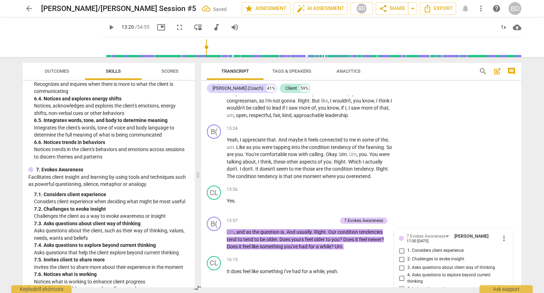
scroll to position [2517, 0]
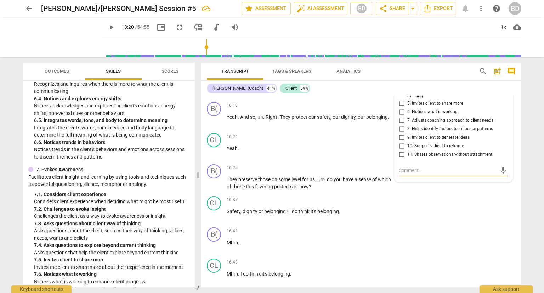
click at [399, 97] on input "4. Asks questions to explore beyond current thinking" at bounding box center [401, 93] width 11 height 9
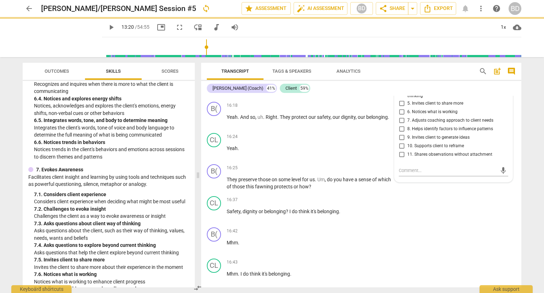
click at [399, 107] on input "5. Invites client to share more" at bounding box center [401, 103] width 11 height 9
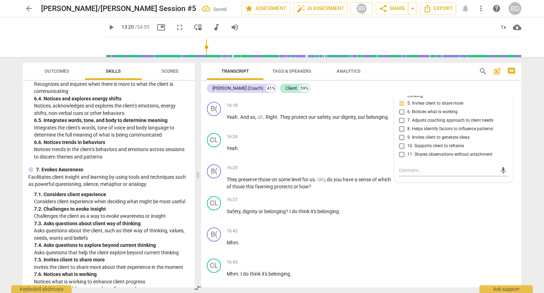
click at [400, 133] on input "8. Helps identify factors to influence patterns" at bounding box center [401, 128] width 11 height 9
click at [503, 224] on div "CL play_arrow pause 16:37 + Add competency keyboard_arrow_right Safety , dignit…" at bounding box center [361, 208] width 320 height 31
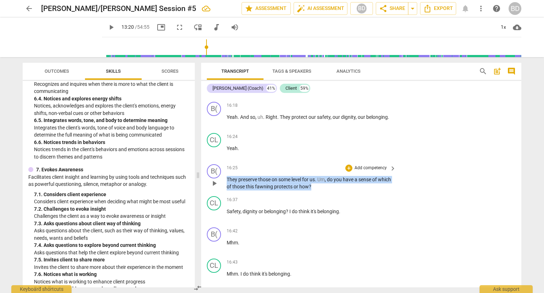
drag, startPoint x: 329, startPoint y: 206, endPoint x: 225, endPoint y: 202, distance: 104.3
click at [225, 193] on div "B( play_arrow pause 16:25 + Add competency keyboard_arrow_right They preserve t…" at bounding box center [361, 177] width 320 height 32
click at [374, 171] on p "Add competency" at bounding box center [371, 168] width 34 height 6
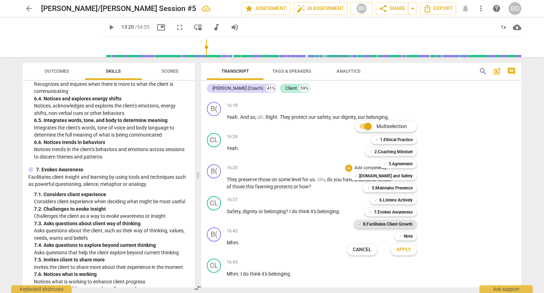
click at [400, 223] on b "8.Facilitates Client Growth" at bounding box center [388, 224] width 50 height 9
click at [403, 249] on span "Apply" at bounding box center [404, 249] width 15 height 7
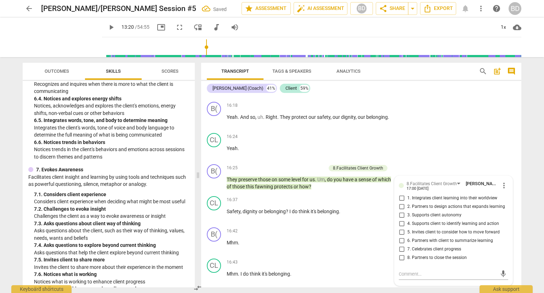
scroll to position [2619, 0]
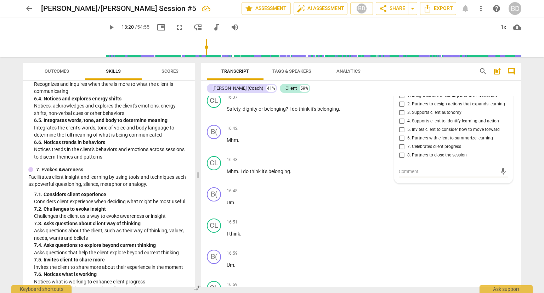
click at [400, 100] on input "1. Integrates client learning into their worldview" at bounding box center [401, 95] width 11 height 9
click at [524, 186] on div "Transcript Tags & Speakers Analytics search post_add comment [PERSON_NAME] (Coa…" at bounding box center [362, 175] width 329 height 236
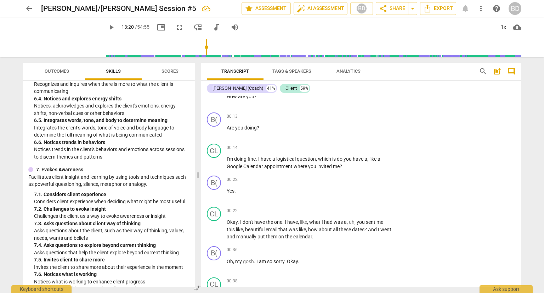
scroll to position [103, 0]
click at [533, 179] on div "arrow_back [PERSON_NAME]/[PERSON_NAME] Session #5 edit star Assessment auto_fix…" at bounding box center [272, 146] width 544 height 293
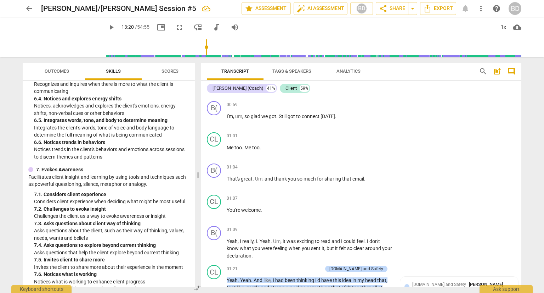
scroll to position [399, 0]
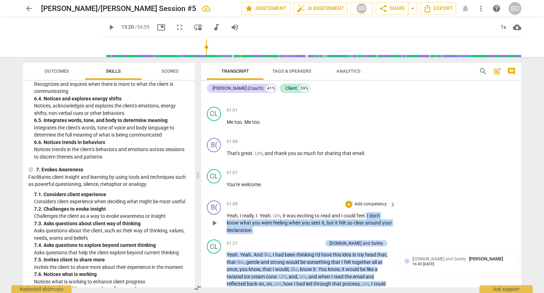
drag, startPoint x: 368, startPoint y: 212, endPoint x: 366, endPoint y: 223, distance: 11.5
click at [366, 223] on p "Yeah , I really , I . Yeah . Um , it was exciting to read and I could feel . I …" at bounding box center [310, 223] width 166 height 22
click at [360, 220] on span "clear" at bounding box center [360, 223] width 12 height 6
drag, startPoint x: 368, startPoint y: 212, endPoint x: 366, endPoint y: 226, distance: 14.0
click at [366, 226] on p "Yeah , I really , I . Yeah . Um , it was exciting to read and I could feel . I …" at bounding box center [310, 223] width 166 height 22
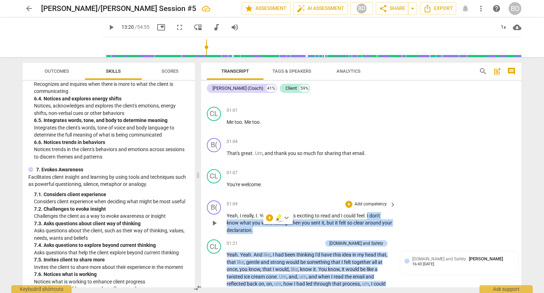
click at [360, 201] on p "Add competency" at bounding box center [371, 204] width 34 height 6
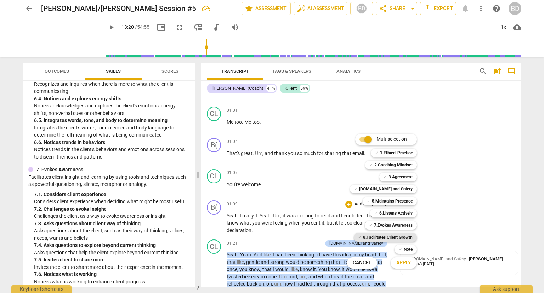
click at [396, 239] on b "8.Facilitates Client Growth" at bounding box center [388, 237] width 50 height 9
click at [402, 262] on span "Apply" at bounding box center [404, 262] width 15 height 7
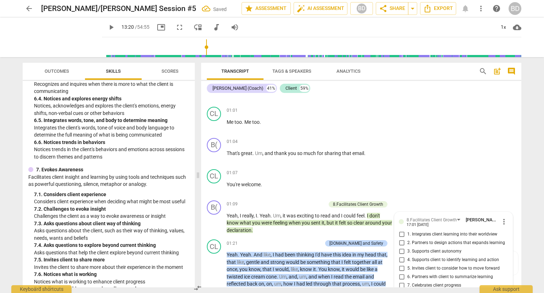
scroll to position [515, 0]
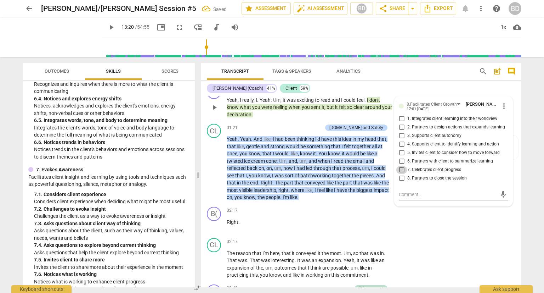
click at [400, 166] on input "7. Celebrates client progress" at bounding box center [401, 170] width 11 height 9
click at [487, 224] on div "B( play_arrow pause 02:17 + Add competency keyboard_arrow_right Right ." at bounding box center [361, 219] width 320 height 31
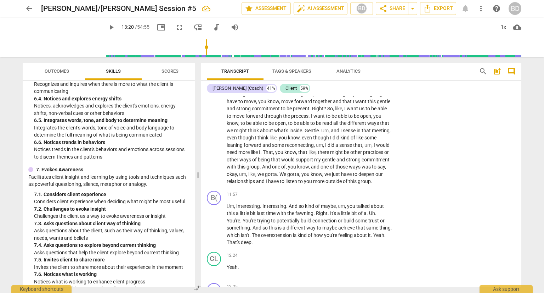
scroll to position [1816, 0]
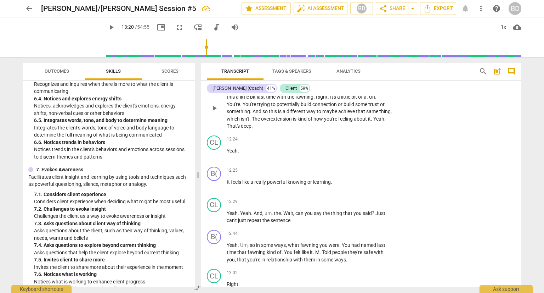
click at [257, 114] on span "And" at bounding box center [258, 111] width 10 height 6
click at [58, 36] on span "play_arrow" at bounding box center [62, 37] width 18 height 18
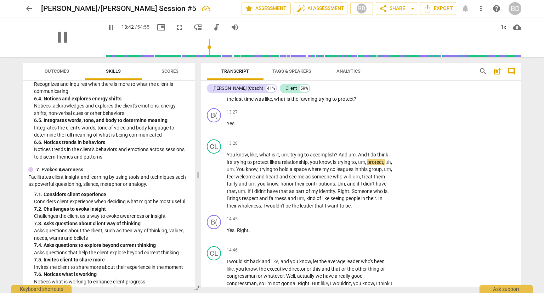
click at [85, 36] on div "pause" at bounding box center [62, 37] width 79 height 40
click at [56, 41] on span "pause" at bounding box center [62, 37] width 18 height 18
click at [107, 27] on span "play_arrow" at bounding box center [111, 27] width 9 height 9
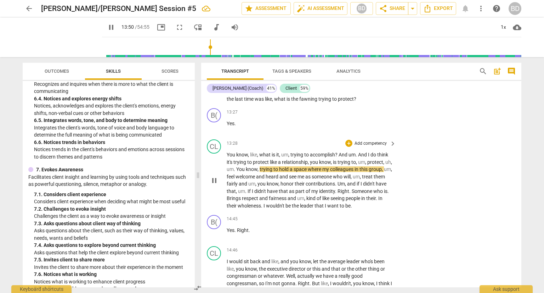
click at [515, 212] on div "CL play_arrow pause 13:28 + Add competency keyboard_arrow_right You know , like…" at bounding box center [361, 173] width 320 height 75
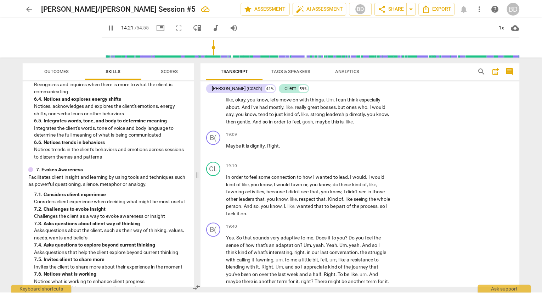
scroll to position [3113, 0]
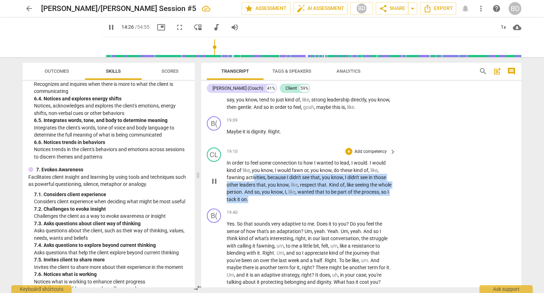
drag, startPoint x: 284, startPoint y: 217, endPoint x: 254, endPoint y: 195, distance: 36.7
click at [254, 195] on p "In order to feel some connection to how I wanted to lead , I would . I would ki…" at bounding box center [310, 181] width 166 height 44
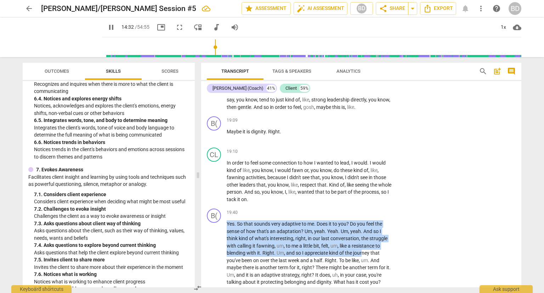
scroll to position [2255, 0]
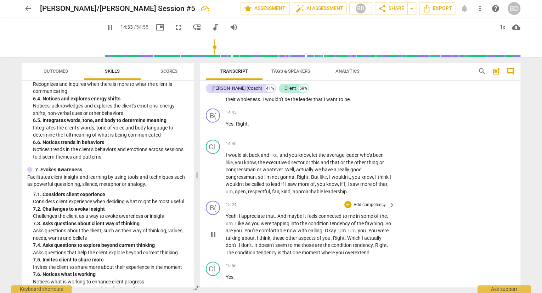
drag, startPoint x: 227, startPoint y: 240, endPoint x: 363, endPoint y: 264, distance: 137.9
click at [363, 264] on div "format_bold format_list_bulleted [PERSON_NAME] delete Summary: format_bold form…" at bounding box center [360, 191] width 320 height 191
click at [59, 39] on span "pause" at bounding box center [61, 37] width 18 height 18
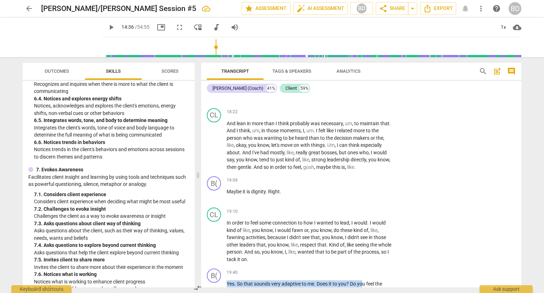
scroll to position [3079, 0]
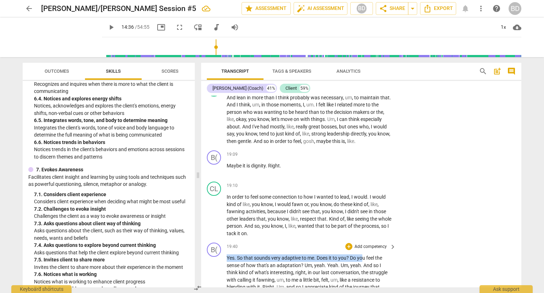
click at [366, 250] on p "Add competency" at bounding box center [371, 246] width 34 height 6
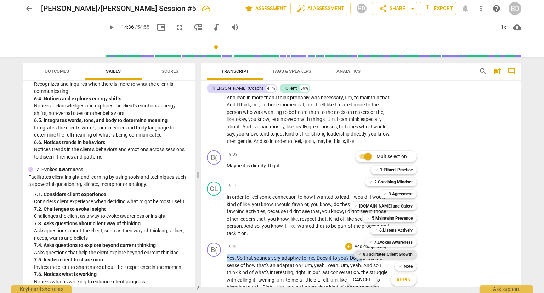
click at [390, 253] on b "8.Facilitates Client Growth" at bounding box center [388, 254] width 50 height 9
click at [403, 278] on span "Apply" at bounding box center [404, 279] width 15 height 7
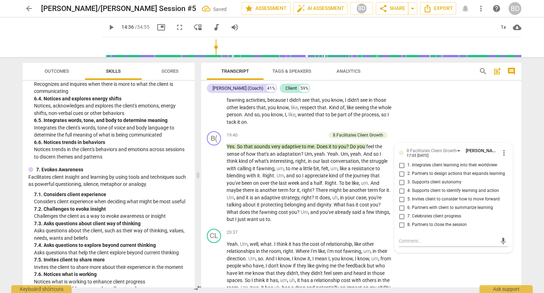
scroll to position [3193, 0]
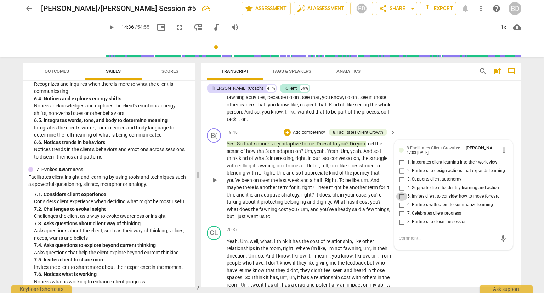
click at [398, 201] on input "5. Invites client to consider how to move forward" at bounding box center [401, 196] width 11 height 9
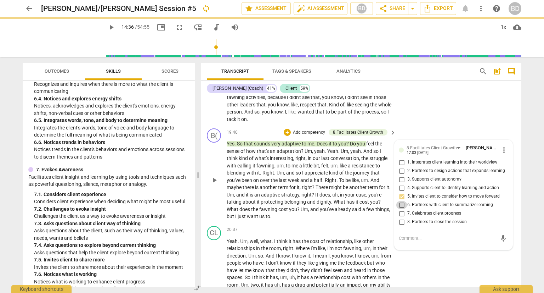
click at [399, 209] on input "6. Partners with client to summarize learning" at bounding box center [401, 205] width 11 height 9
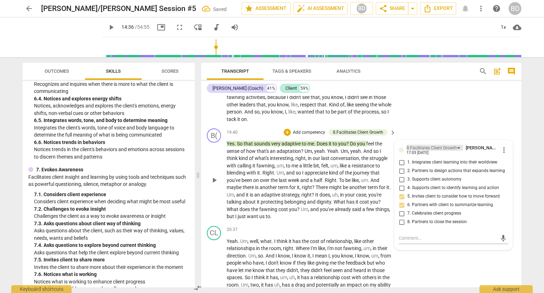
click at [457, 151] on div "8.Facilitates Client Growth" at bounding box center [435, 148] width 56 height 6
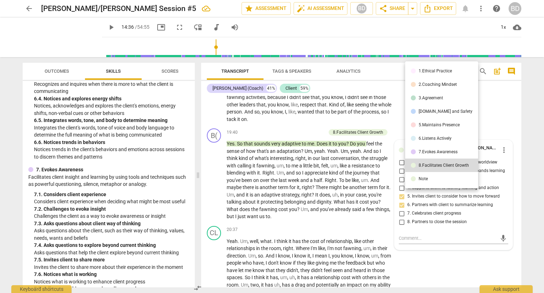
click at [444, 150] on div "7.Evokes Awareness" at bounding box center [438, 152] width 39 height 4
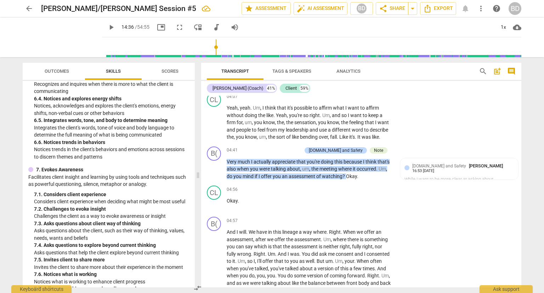
scroll to position [902, 0]
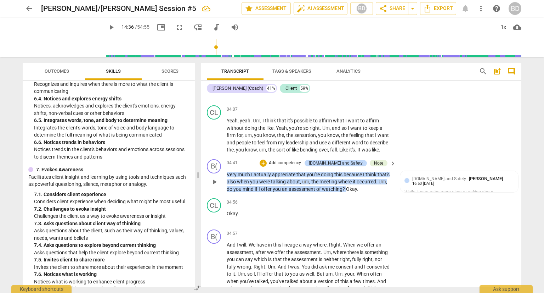
click at [312, 191] on span "assessment" at bounding box center [303, 189] width 28 height 6
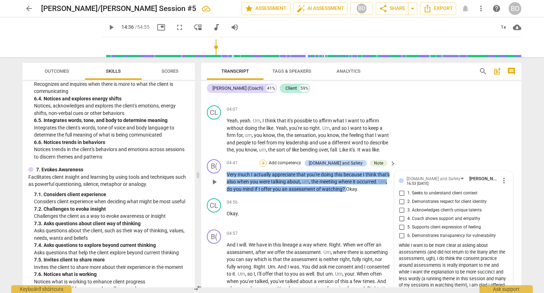
click at [267, 166] on div "+" at bounding box center [263, 162] width 7 height 7
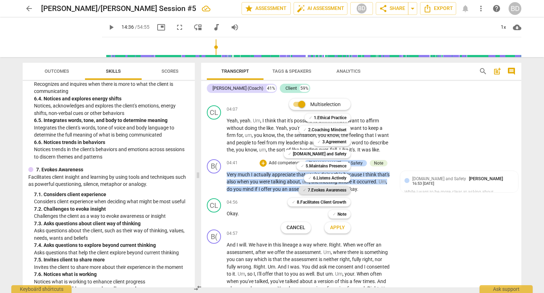
click at [333, 190] on b "7.Evokes Awareness" at bounding box center [327, 190] width 39 height 9
click at [342, 227] on span "Apply" at bounding box center [337, 227] width 15 height 7
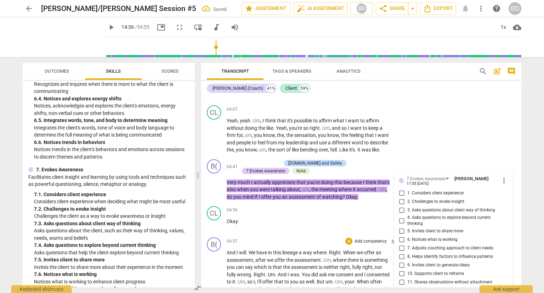
scroll to position [1012, 0]
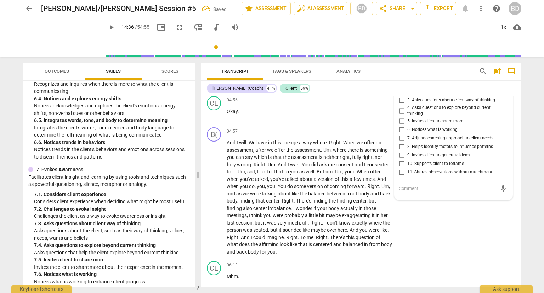
click at [400, 173] on input "11. Shares observations without attachment" at bounding box center [401, 172] width 11 height 9
click at [399, 175] on input "11. Shares observations without attachment" at bounding box center [401, 172] width 11 height 9
click at [407, 189] on textarea at bounding box center [448, 188] width 98 height 7
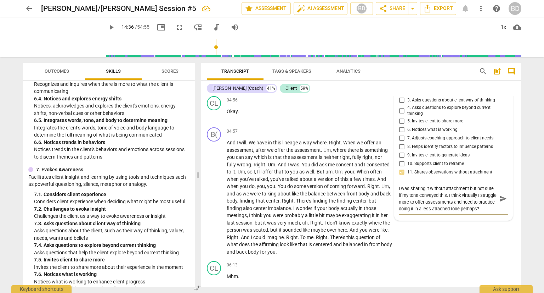
scroll to position [6, 0]
click at [500, 201] on span "send" at bounding box center [504, 199] width 8 height 8
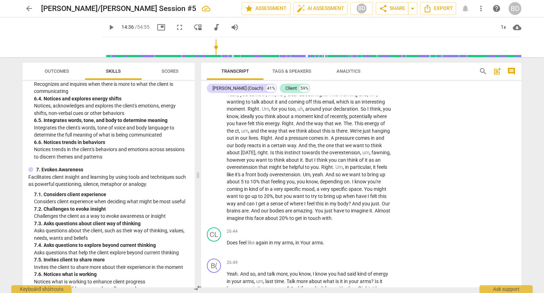
scroll to position [3920, 0]
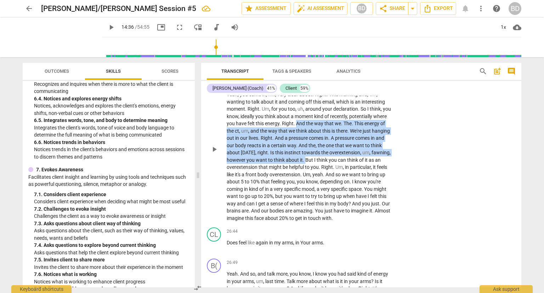
drag, startPoint x: 334, startPoint y: 147, endPoint x: 367, endPoint y: 180, distance: 46.9
click at [367, 180] on p "And let's see how time goes . We could do a modified version that , um , yeah .…" at bounding box center [310, 148] width 166 height 145
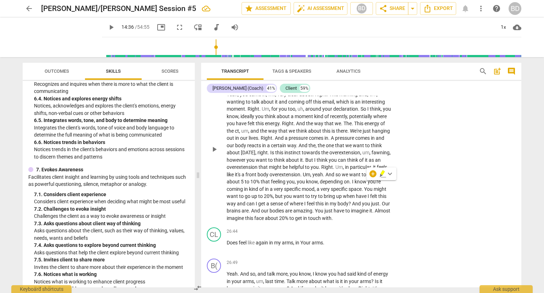
click at [450, 224] on div "B( play_arrow pause 24:46 + Add competency keyboard_arrow_right And let's see h…" at bounding box center [361, 143] width 320 height 163
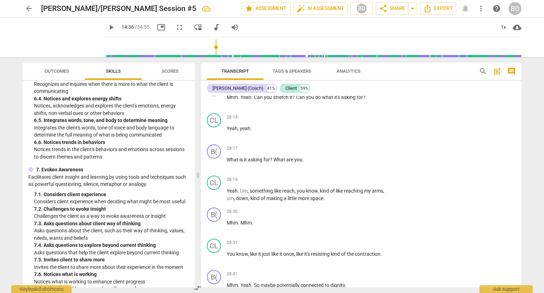
scroll to position [4317, 0]
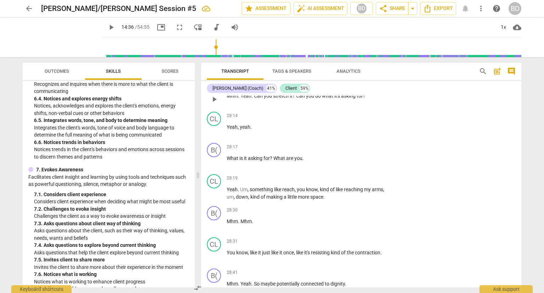
click at [349, 88] on div "+" at bounding box center [349, 84] width 7 height 7
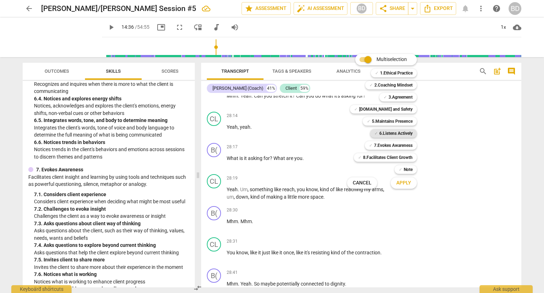
click at [395, 132] on b "6.Listens Actively" at bounding box center [396, 133] width 33 height 9
click at [400, 184] on span "Apply" at bounding box center [404, 182] width 15 height 7
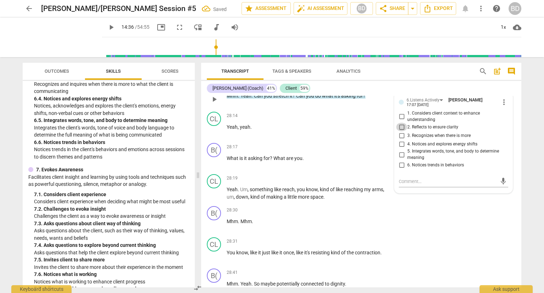
click at [400, 131] on input "2. Reflects to ensure clarity" at bounding box center [401, 127] width 11 height 9
click at [417, 185] on textarea at bounding box center [448, 181] width 98 height 7
click at [534, 231] on div "arrow_back [PERSON_NAME]/[PERSON_NAME] Session #5 edit star Assessment auto_fix…" at bounding box center [272, 146] width 544 height 293
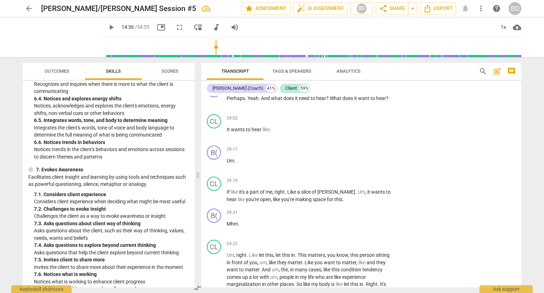
scroll to position [4616, 0]
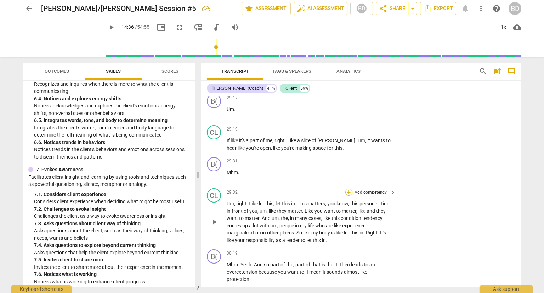
click at [347, 196] on div "+" at bounding box center [349, 192] width 7 height 7
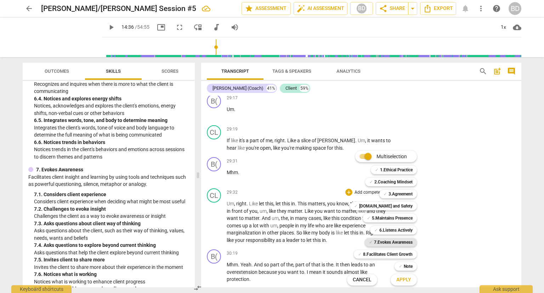
click at [402, 241] on b "7.Evokes Awareness" at bounding box center [393, 242] width 39 height 9
click at [403, 282] on span "Apply" at bounding box center [404, 279] width 15 height 7
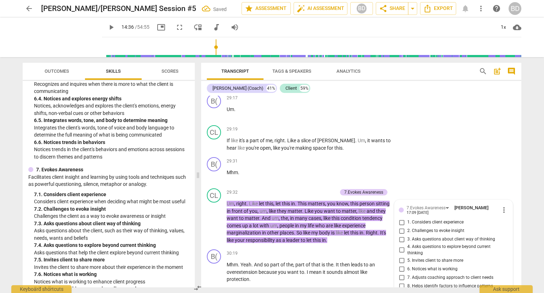
scroll to position [4785, 0]
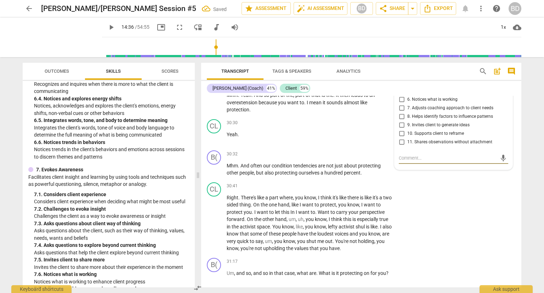
click at [400, 74] on input "3. Asks questions about client way of thinking" at bounding box center [401, 70] width 11 height 9
click at [399, 85] on input "4. Asks questions to explore beyond current thinking" at bounding box center [401, 80] width 11 height 9
click at [406, 161] on textarea at bounding box center [448, 158] width 98 height 7
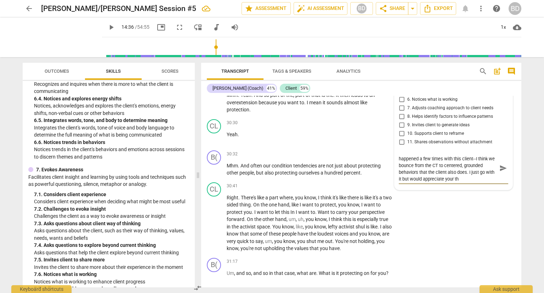
scroll to position [0, 0]
click at [500, 175] on span "send" at bounding box center [504, 172] width 8 height 8
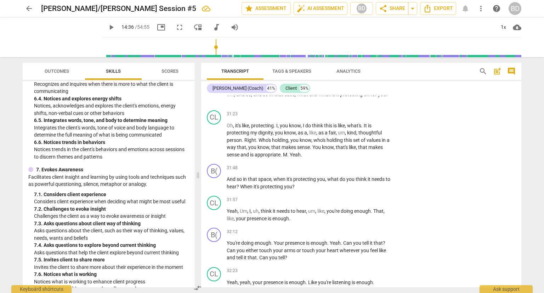
scroll to position [4977, 0]
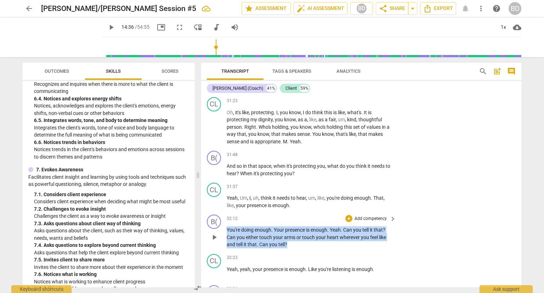
drag, startPoint x: 291, startPoint y: 277, endPoint x: 220, endPoint y: 263, distance: 72.2
click at [220, 251] on div "B( play_arrow pause 32:12 + Add competency keyboard_arrow_right You're doing en…" at bounding box center [361, 231] width 320 height 39
click at [347, 222] on div "+" at bounding box center [349, 218] width 7 height 7
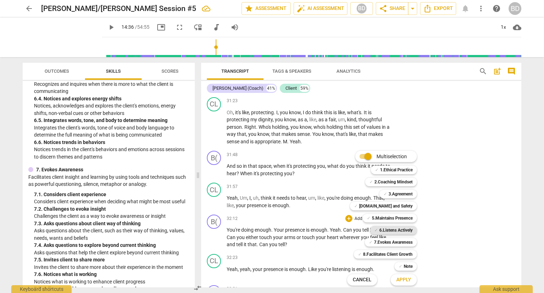
click at [396, 233] on b "6.Listens Actively" at bounding box center [396, 230] width 33 height 9
click at [401, 279] on span "Apply" at bounding box center [404, 279] width 15 height 7
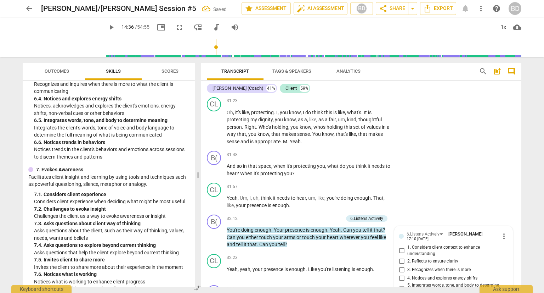
scroll to position [5134, 0]
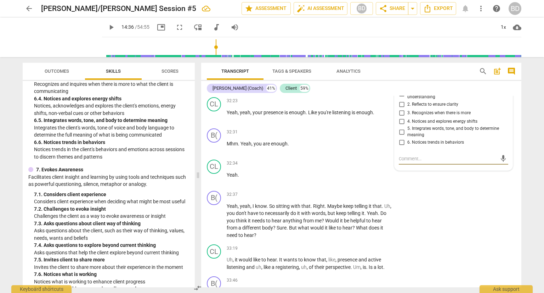
click at [399, 125] on input "4. Notices and explores energy shifts" at bounding box center [401, 121] width 11 height 9
click at [399, 117] on input "3. Recognizes when there is more" at bounding box center [401, 112] width 11 height 9
click at [407, 162] on textarea at bounding box center [448, 158] width 98 height 7
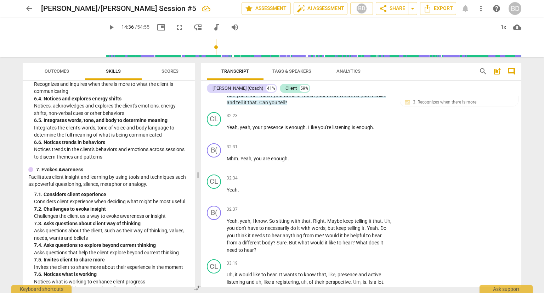
click at [532, 246] on div "arrow_back [PERSON_NAME]/[PERSON_NAME] Session #5 edit star Assessment auto_fix…" at bounding box center [272, 146] width 544 height 293
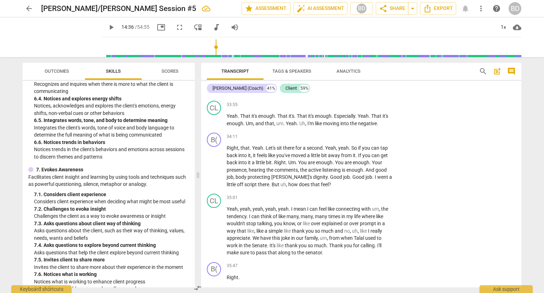
scroll to position [5402, 0]
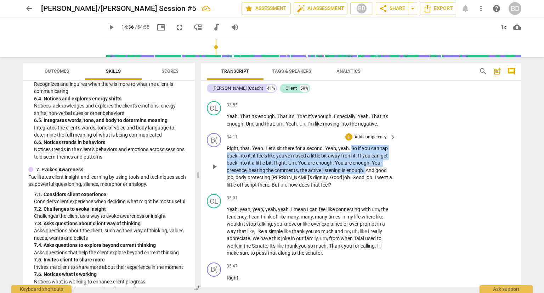
drag, startPoint x: 351, startPoint y: 180, endPoint x: 367, endPoint y: 201, distance: 26.3
click at [367, 188] on p "Right , that . Yeah . Let's sit there for a second . Yeah , yeah . So if you ca…" at bounding box center [310, 167] width 166 height 44
click at [349, 140] on div "+" at bounding box center [349, 136] width 7 height 7
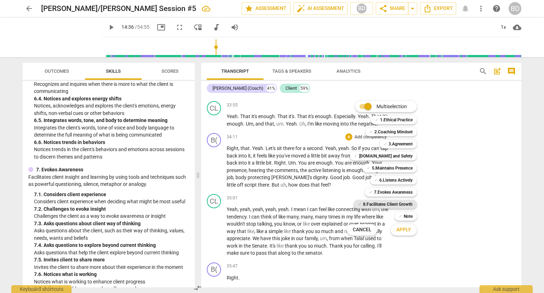
click at [409, 203] on b "8.Facilitates Client Growth" at bounding box center [388, 204] width 50 height 9
click at [407, 233] on span "Apply" at bounding box center [404, 229] width 15 height 7
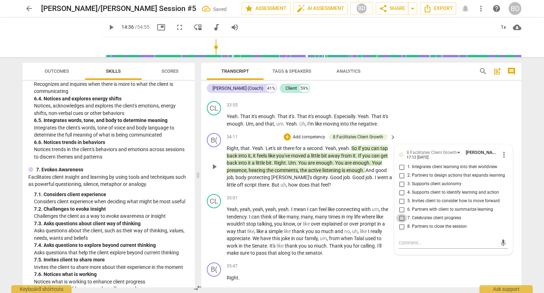
click at [401, 222] on input "7. Celebrates client progress" at bounding box center [401, 218] width 11 height 9
click at [402, 180] on input "2. Partners to design actions that expands learning" at bounding box center [401, 175] width 11 height 9
click at [403, 188] on input "3. Supports client autonomy" at bounding box center [401, 184] width 11 height 9
click at [481, 130] on div "CL play_arrow pause 33:55 + Add competency keyboard_arrow_right Yeah . That it'…" at bounding box center [361, 114] width 320 height 32
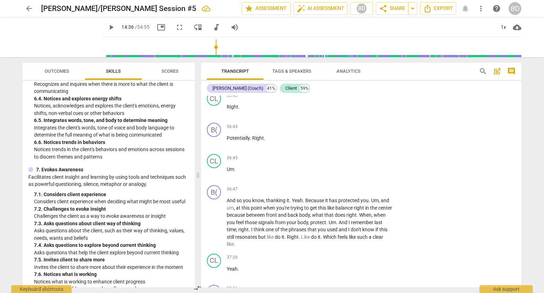
scroll to position [5841, 0]
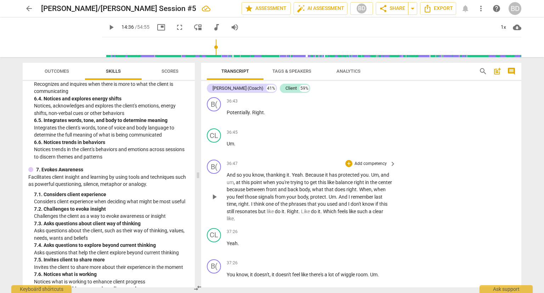
click at [305, 185] on span "to" at bounding box center [307, 182] width 6 height 6
click at [215, 201] on span "play_arrow" at bounding box center [214, 196] width 9 height 9
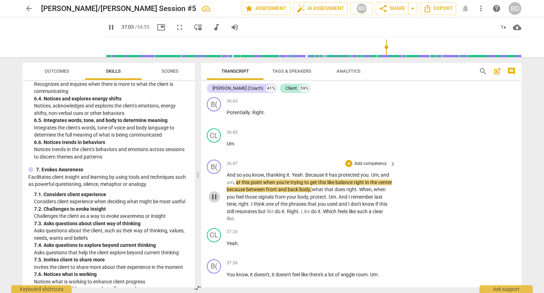
click at [212, 201] on span "pause" at bounding box center [214, 196] width 9 height 9
click at [212, 201] on span "play_arrow" at bounding box center [214, 196] width 9 height 9
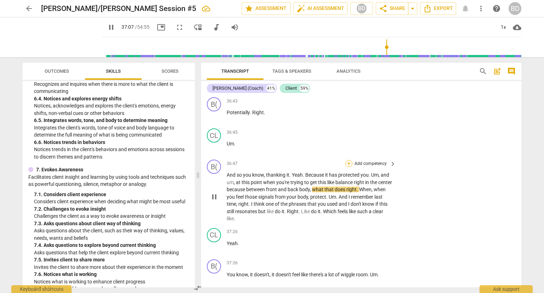
click at [348, 167] on div "+" at bounding box center [349, 163] width 7 height 7
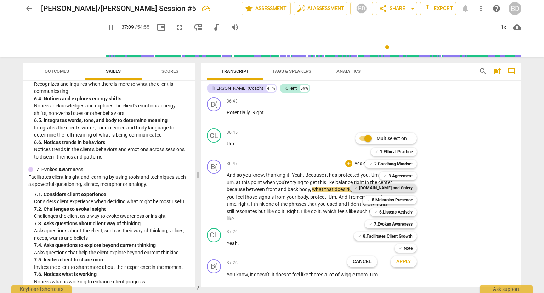
click at [388, 189] on b "[DOMAIN_NAME] and Safety" at bounding box center [386, 188] width 54 height 9
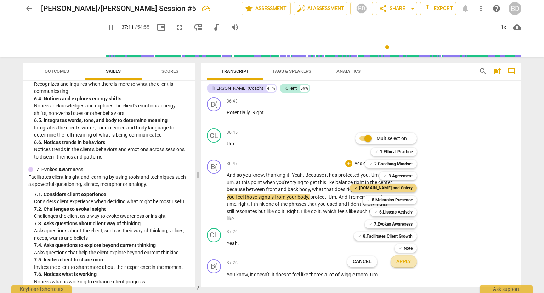
click at [403, 262] on span "Apply" at bounding box center [404, 261] width 15 height 7
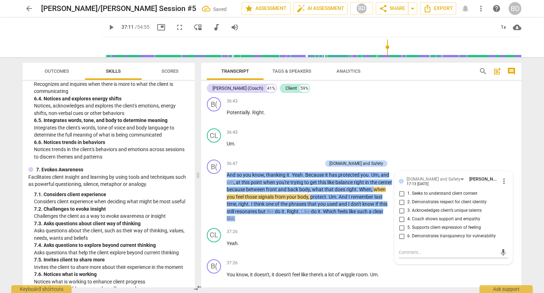
scroll to position [5845, 0]
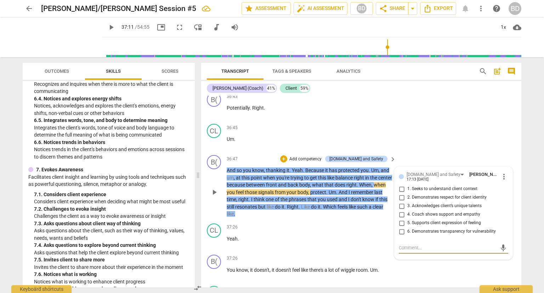
click at [400, 210] on input "3. Acknowledges client’s unique talents" at bounding box center [401, 206] width 11 height 9
click at [400, 227] on input "5. Supports client expression of feeling" at bounding box center [401, 223] width 11 height 9
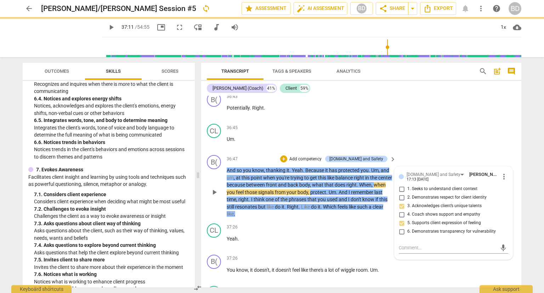
click at [398, 236] on input "6. Demonstrates transparency for vulnerability" at bounding box center [401, 231] width 11 height 9
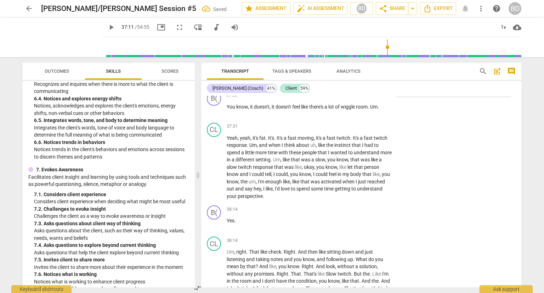
scroll to position [6086, 0]
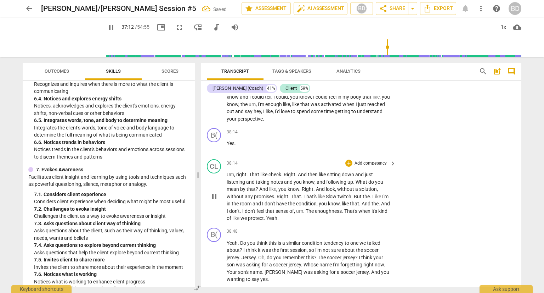
click at [456, 225] on div "CL play_arrow pause 38:14 + Add competency keyboard_arrow_right Um , right . Th…" at bounding box center [361, 190] width 320 height 68
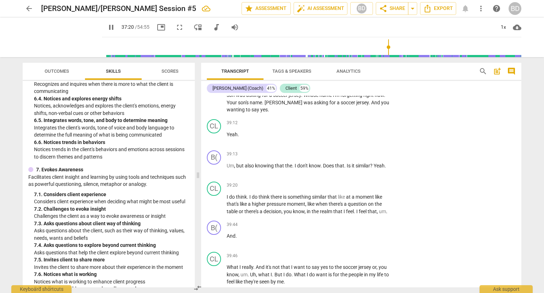
scroll to position [6256, 0]
click at [361, 65] on p "Add competency" at bounding box center [371, 61] width 34 height 6
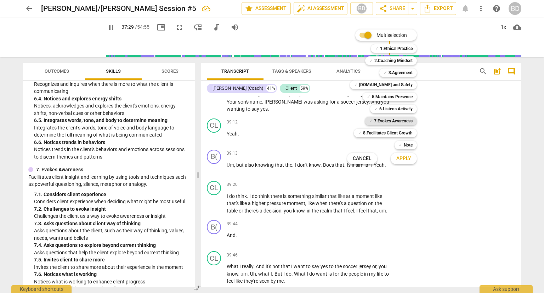
click at [392, 121] on b "7.Evokes Awareness" at bounding box center [393, 121] width 39 height 9
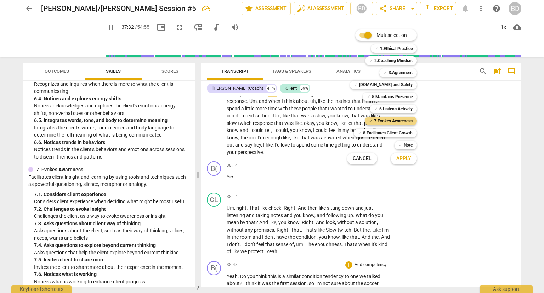
click at [405, 156] on span "Apply" at bounding box center [404, 158] width 15 height 7
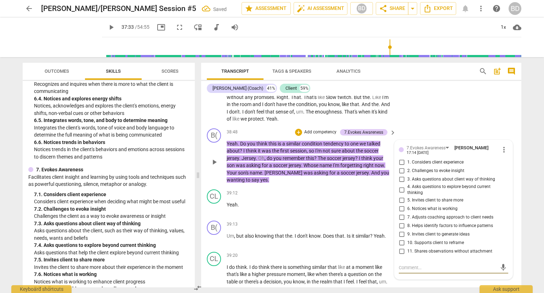
scroll to position [6297, 0]
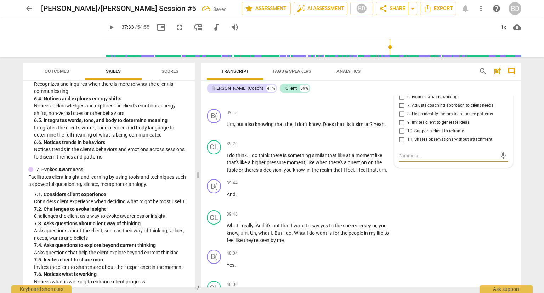
click at [399, 82] on input "4. Asks questions to explore beyond current thinking" at bounding box center [401, 78] width 11 height 9
click at [401, 93] on input "5. Invites client to share more" at bounding box center [401, 88] width 11 height 9
click at [407, 162] on div "mic" at bounding box center [454, 155] width 110 height 11
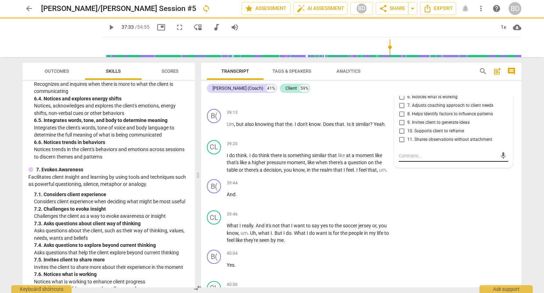
click at [405, 159] on textarea at bounding box center [448, 155] width 98 height 7
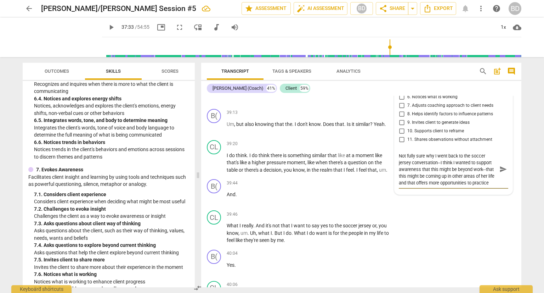
scroll to position [6, 0]
click at [502, 173] on span "send" at bounding box center [504, 170] width 8 height 8
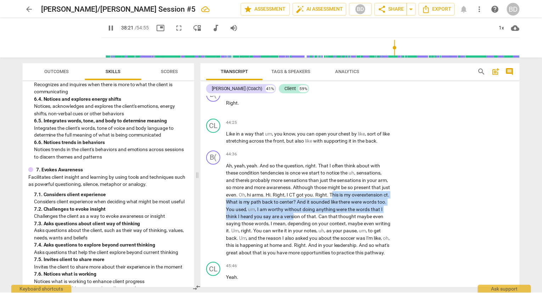
scroll to position [6197, 0]
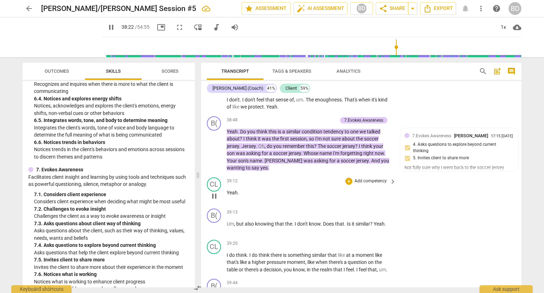
drag, startPoint x: 342, startPoint y: 219, endPoint x: 342, endPoint y: 239, distance: 19.8
click at [342, 239] on div "format_bold format_list_bulleted [PERSON_NAME] delete Summary: format_bold form…" at bounding box center [361, 191] width 320 height 191
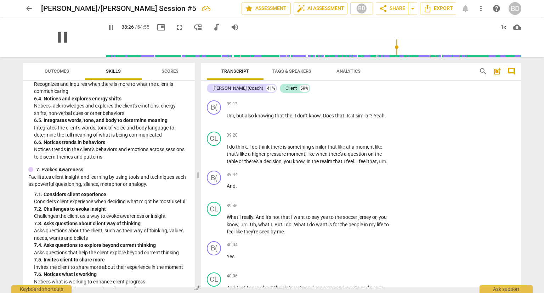
click at [54, 34] on span "pause" at bounding box center [62, 37] width 18 height 18
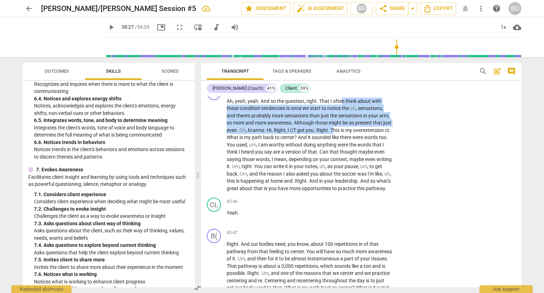
scroll to position [7259, 0]
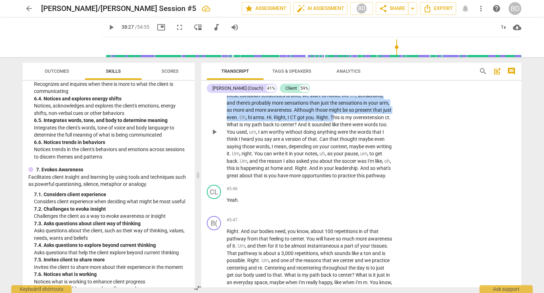
click at [364, 80] on p "Add competency" at bounding box center [371, 77] width 34 height 6
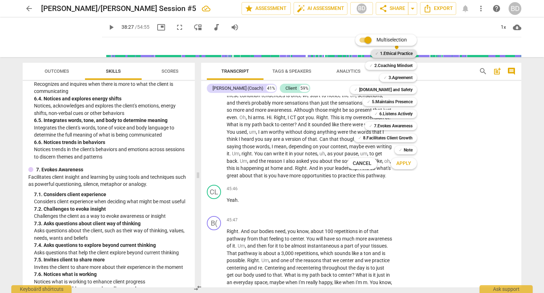
click at [390, 53] on b "1.Ethical Practice" at bounding box center [396, 53] width 33 height 9
click at [399, 127] on b "7.Evokes Awareness" at bounding box center [393, 126] width 39 height 9
click at [407, 162] on span "Apply" at bounding box center [404, 163] width 15 height 7
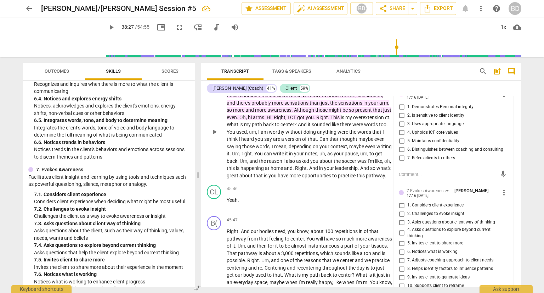
click at [441, 95] on div "1.Ethical Practice" at bounding box center [426, 92] width 39 height 6
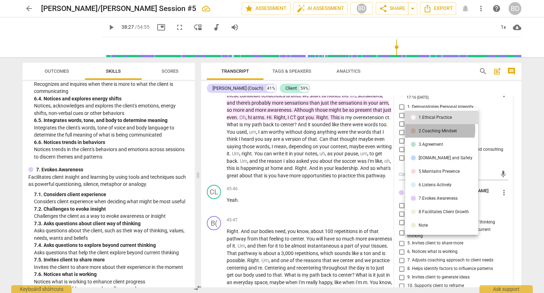
click at [437, 129] on div "2.Coaching Mindset" at bounding box center [438, 131] width 38 height 4
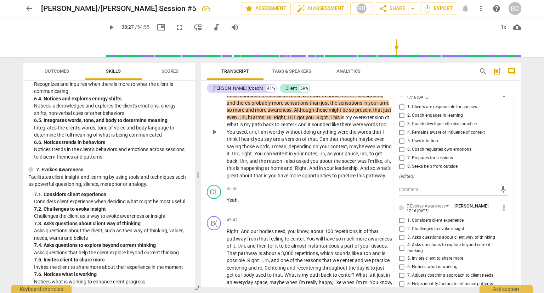
click at [441, 96] on div "2.Coaching Mindset" at bounding box center [426, 92] width 38 height 7
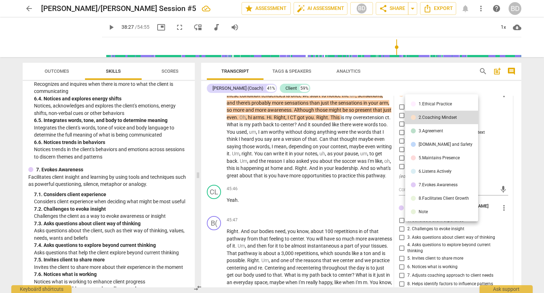
click at [441, 131] on div "3.Agreement" at bounding box center [431, 131] width 24 height 4
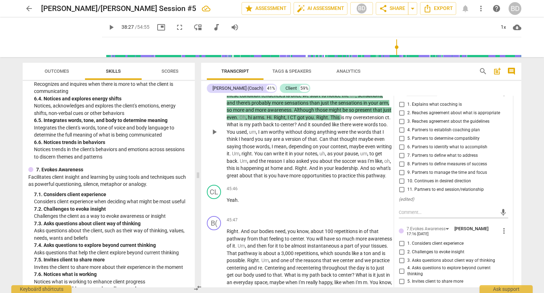
click at [427, 97] on div "3.Agreement" at bounding box center [419, 93] width 24 height 7
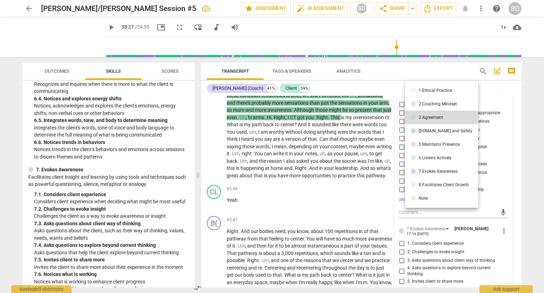
click at [428, 148] on li "5.Maintains Presence" at bounding box center [441, 144] width 73 height 13
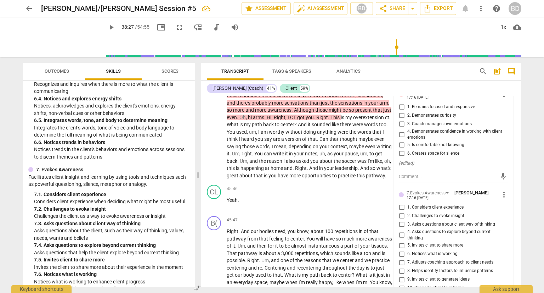
scroll to position [7233, 0]
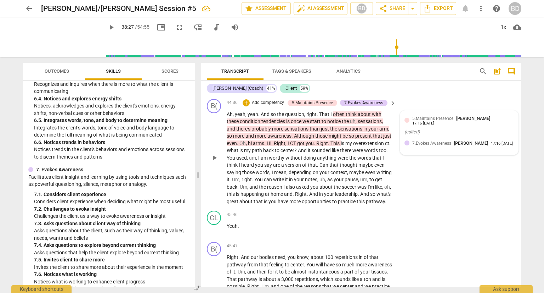
click at [491, 146] on div "17:16 [DATE]" at bounding box center [502, 143] width 22 height 5
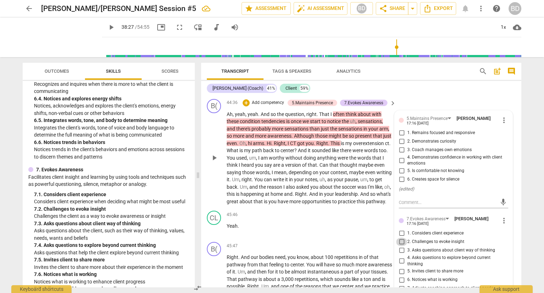
click at [401, 246] on input "2. Challenges to evoke insight" at bounding box center [401, 241] width 11 height 9
click at [400, 265] on input "4. Asks questions to explore beyond current thinking" at bounding box center [401, 261] width 11 height 9
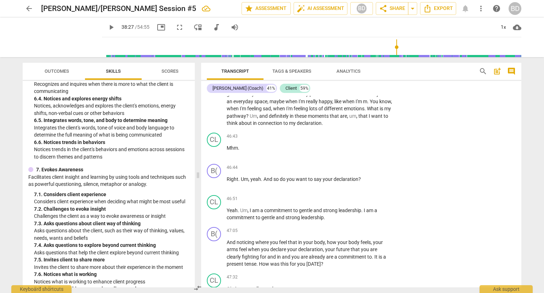
scroll to position [7491, 0]
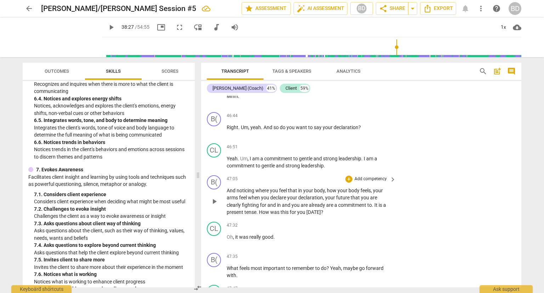
click at [234, 193] on span "And" at bounding box center [232, 190] width 10 height 6
click at [356, 182] on p "Add competency" at bounding box center [371, 179] width 34 height 6
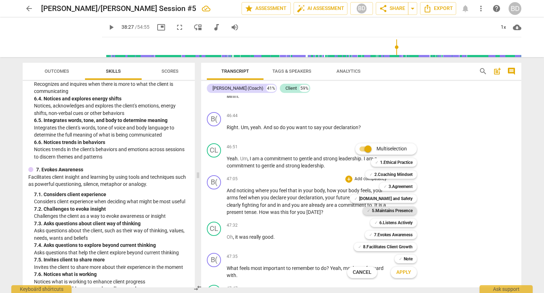
click at [400, 210] on b "5.Maintains Presence" at bounding box center [392, 210] width 41 height 9
click at [404, 272] on span "Apply" at bounding box center [404, 272] width 15 height 7
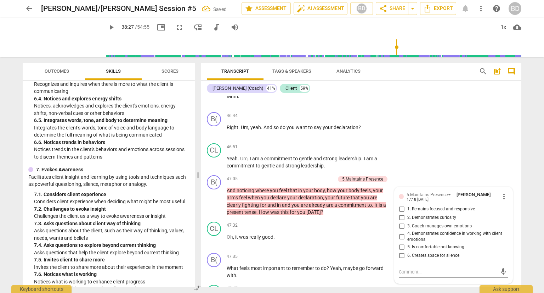
scroll to position [7603, 0]
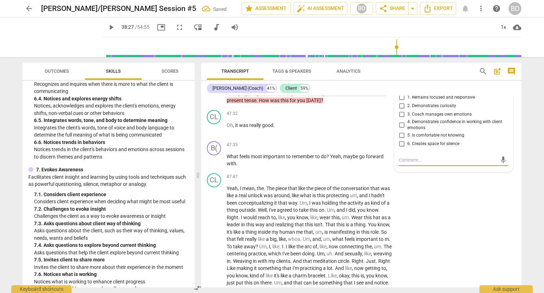
click at [401, 148] on input "6. Creates space for silence" at bounding box center [401, 144] width 11 height 9
click at [313, 198] on span "what" at bounding box center [306, 195] width 12 height 6
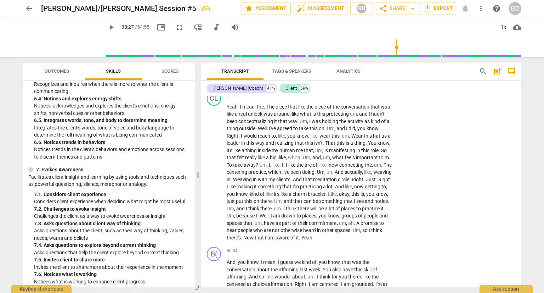
scroll to position [7633, 0]
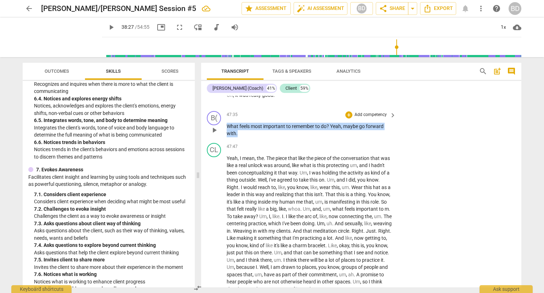
drag, startPoint x: 228, startPoint y: 158, endPoint x: 244, endPoint y: 164, distance: 17.4
click at [244, 137] on p "What feels most important to remember to do ? Yeah , maybe go forward with ." at bounding box center [310, 130] width 166 height 15
click at [351, 118] on div "+ Add competency" at bounding box center [367, 114] width 42 height 7
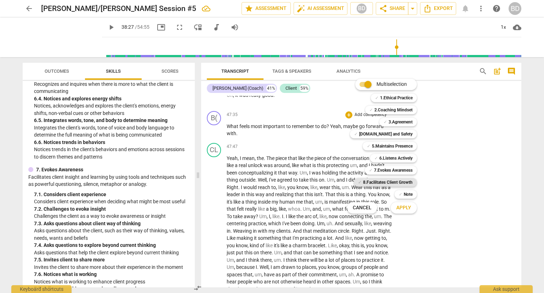
click at [401, 182] on b "8.Facilitates Client Growth" at bounding box center [388, 182] width 50 height 9
click at [409, 207] on span "Apply" at bounding box center [404, 207] width 15 height 7
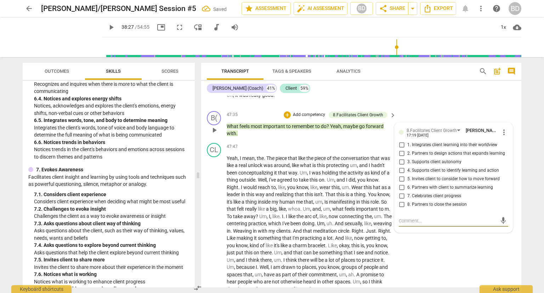
click at [400, 209] on input "8. Partners to close the session" at bounding box center [401, 204] width 11 height 9
click at [426, 276] on div "CL play_arrow pause 47:47 + Add competency keyboard_arrow_right Yeah , I mean ,…" at bounding box center [361, 218] width 320 height 156
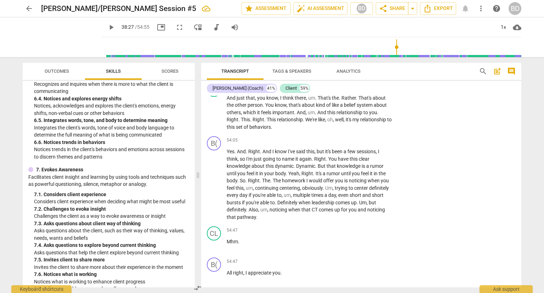
scroll to position [8278, 0]
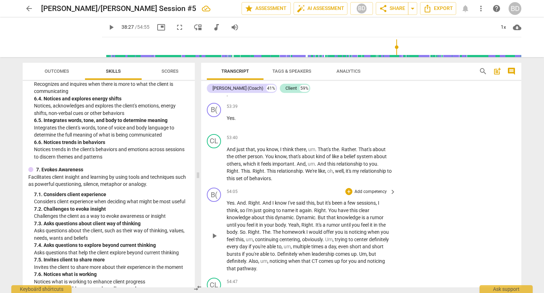
click at [417, 264] on div "B( play_arrow pause 54:05 + Add competency keyboard_arrow_right Yes . And . Rig…" at bounding box center [361, 230] width 320 height 90
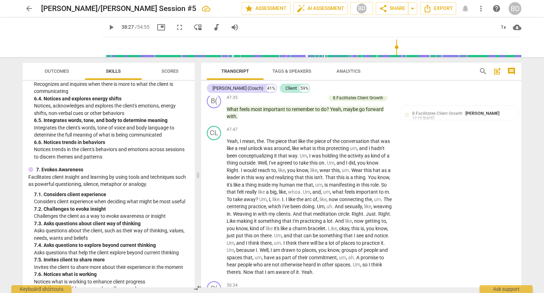
scroll to position [7609, 0]
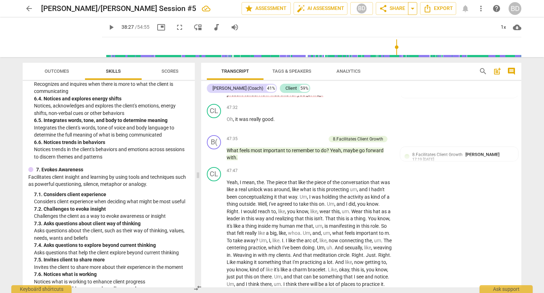
click at [416, 7] on span "arrow_drop_down" at bounding box center [413, 8] width 9 height 9
click at [399, 10] on span "share Share" at bounding box center [392, 8] width 26 height 9
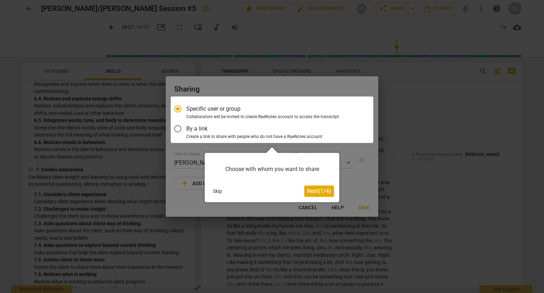
scroll to position [0, 0]
click at [314, 190] on span "Next ( 1 / 4 )" at bounding box center [319, 190] width 24 height 7
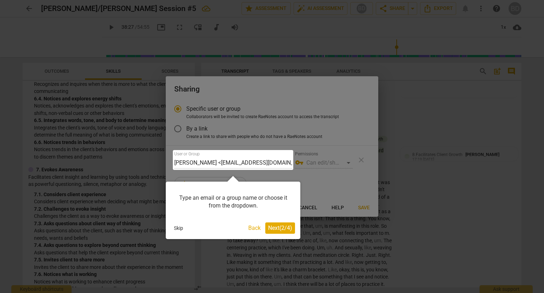
click at [286, 230] on span "Next ( 2 / 4 )" at bounding box center [280, 227] width 24 height 7
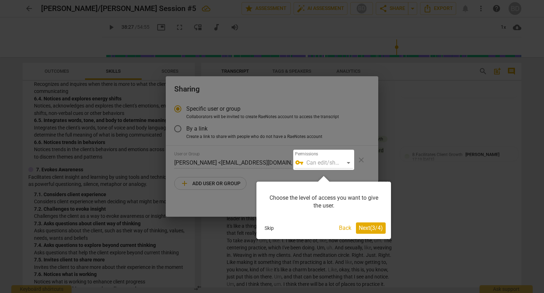
click at [365, 225] on span "Next ( 3 / 4 )" at bounding box center [371, 227] width 24 height 7
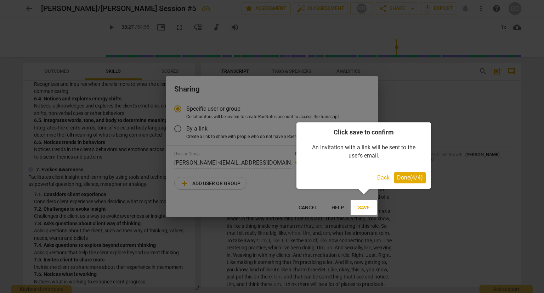
click at [407, 179] on span "Done ( 4 / 4 )" at bounding box center [410, 177] width 26 height 7
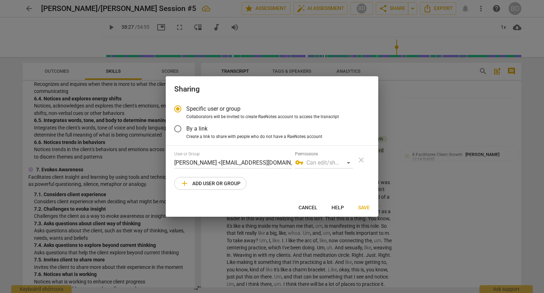
click at [348, 162] on div "vpn_key Can edit/share" at bounding box center [324, 162] width 58 height 11
click at [206, 187] on span "add Add user or group" at bounding box center [210, 183] width 60 height 9
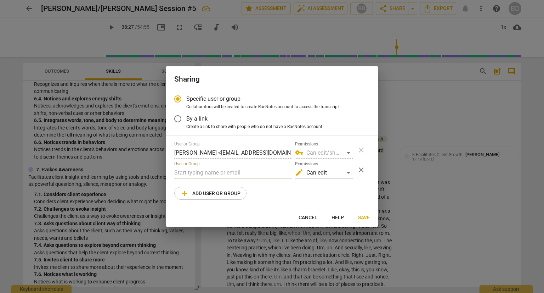
click at [202, 170] on input "text" at bounding box center [233, 172] width 118 height 11
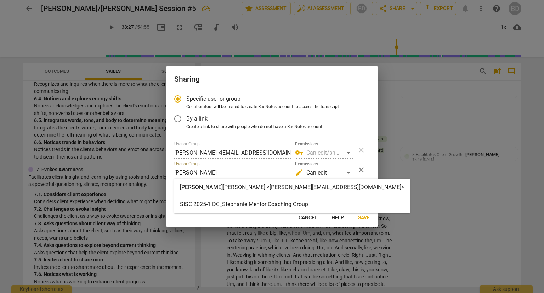
click at [223, 189] on strong "[PERSON_NAME] <[PERSON_NAME][EMAIL_ADDRESS][DOMAIN_NAME]>" at bounding box center [313, 187] width 181 height 7
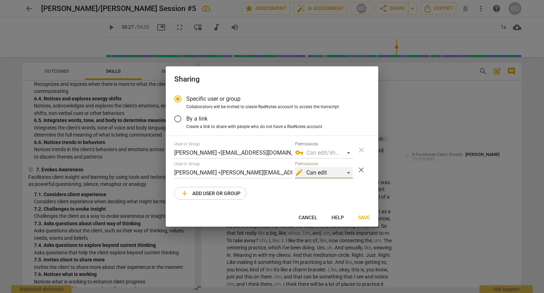
click at [351, 172] on div "edit Can edit" at bounding box center [324, 172] width 58 height 11
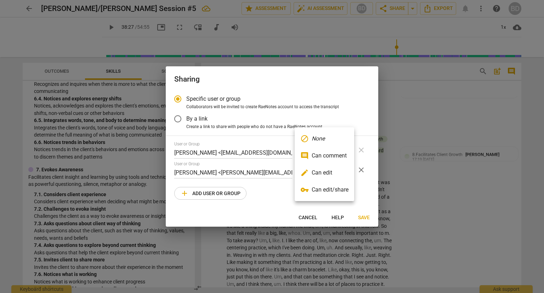
click at [340, 173] on li "edit Can edit" at bounding box center [325, 172] width 60 height 17
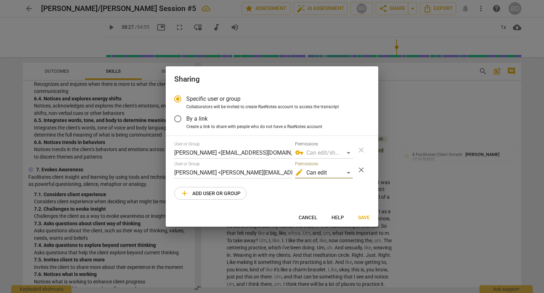
click at [364, 219] on span "Save" at bounding box center [364, 217] width 12 height 7
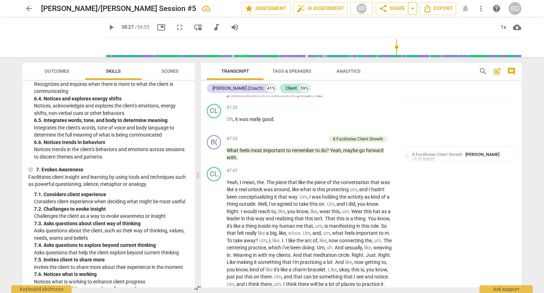
click at [414, 12] on span "arrow_drop_down" at bounding box center [413, 8] width 9 height 9
click at [396, 18] on div "link Copy link" at bounding box center [387, 22] width 60 height 14
